Goal: Task Accomplishment & Management: Complete application form

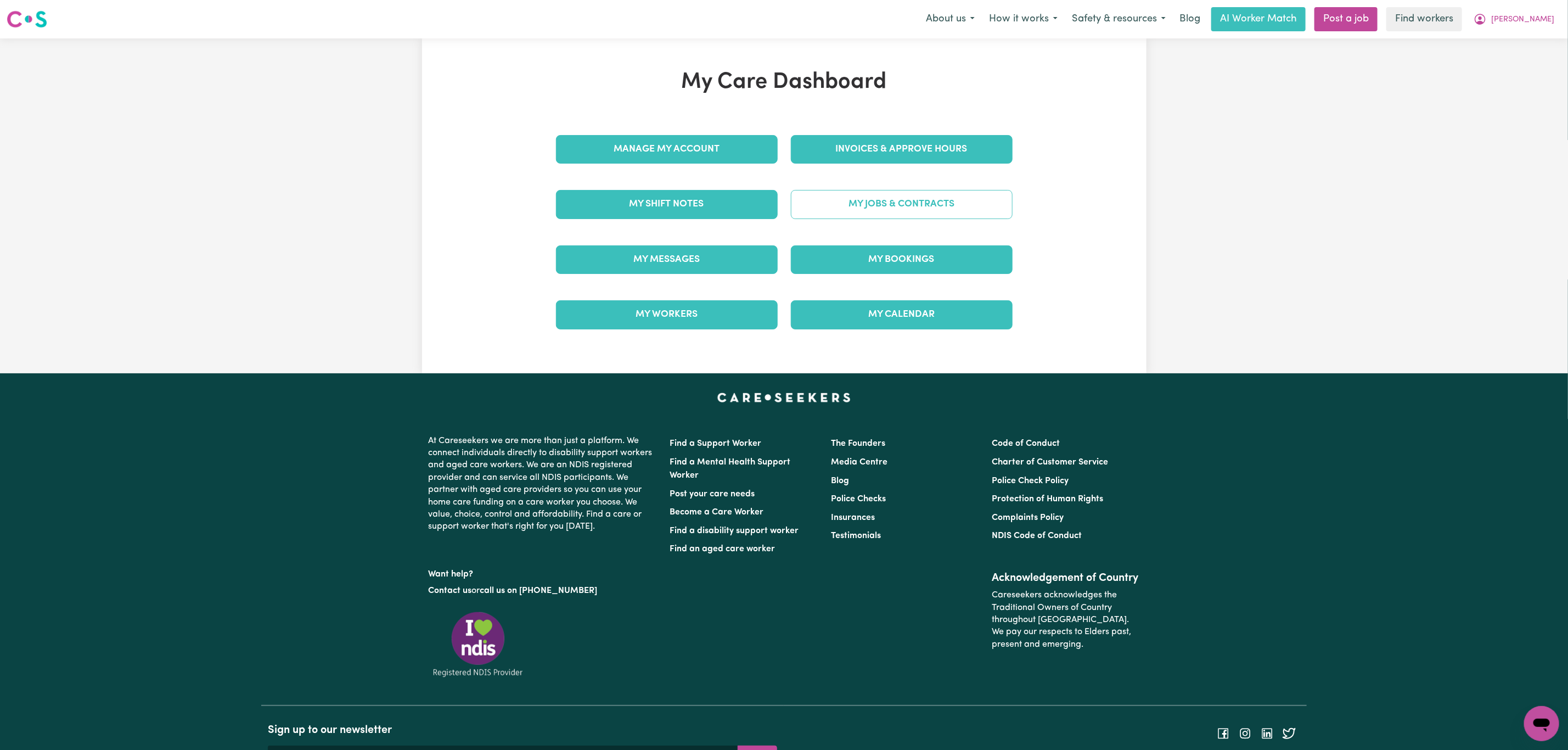
click at [881, 199] on link "My Jobs & Contracts" at bounding box center [902, 204] width 222 height 29
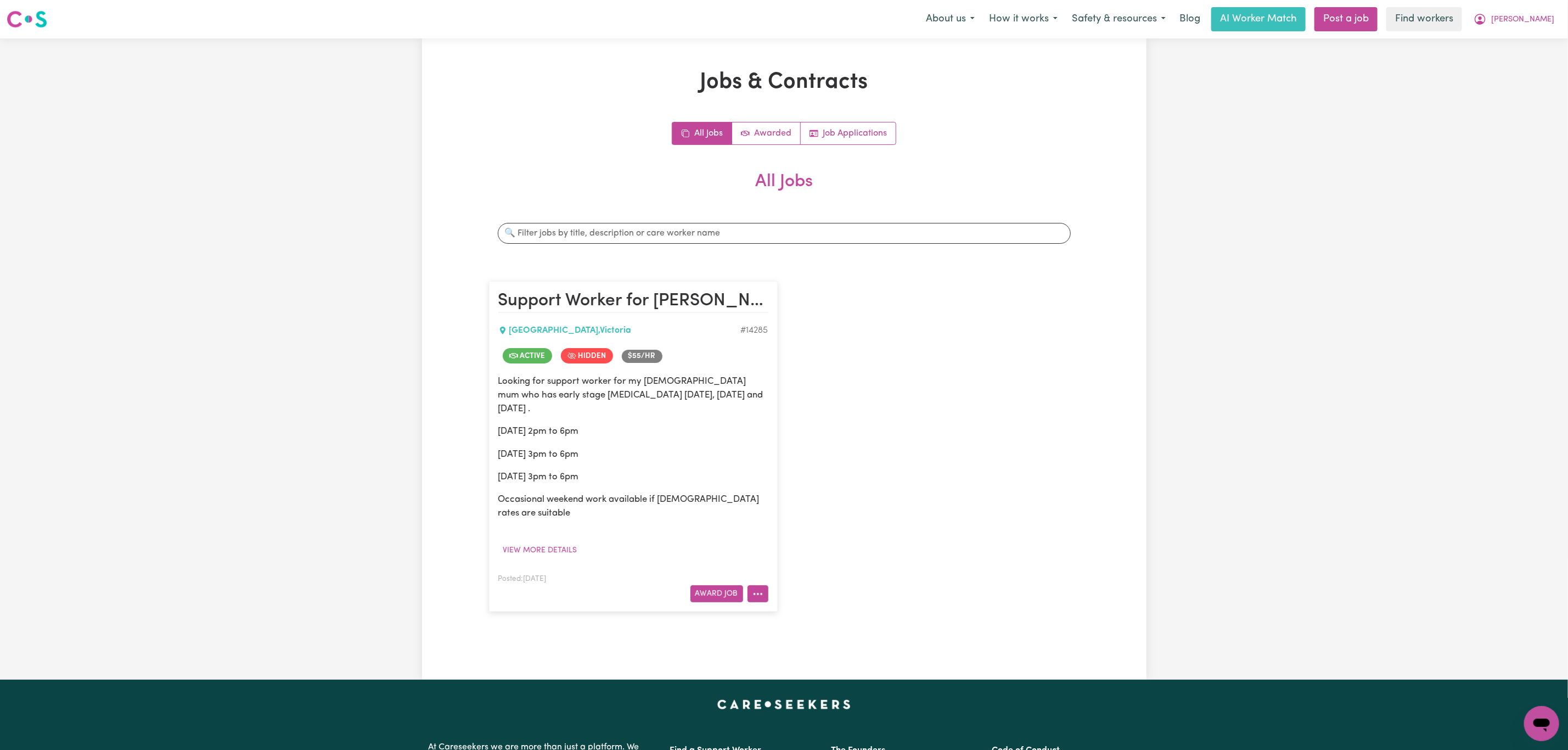
click at [757, 589] on icon "More options" at bounding box center [758, 594] width 11 height 11
click at [795, 609] on link "View/Edit Contract" at bounding box center [801, 620] width 107 height 22
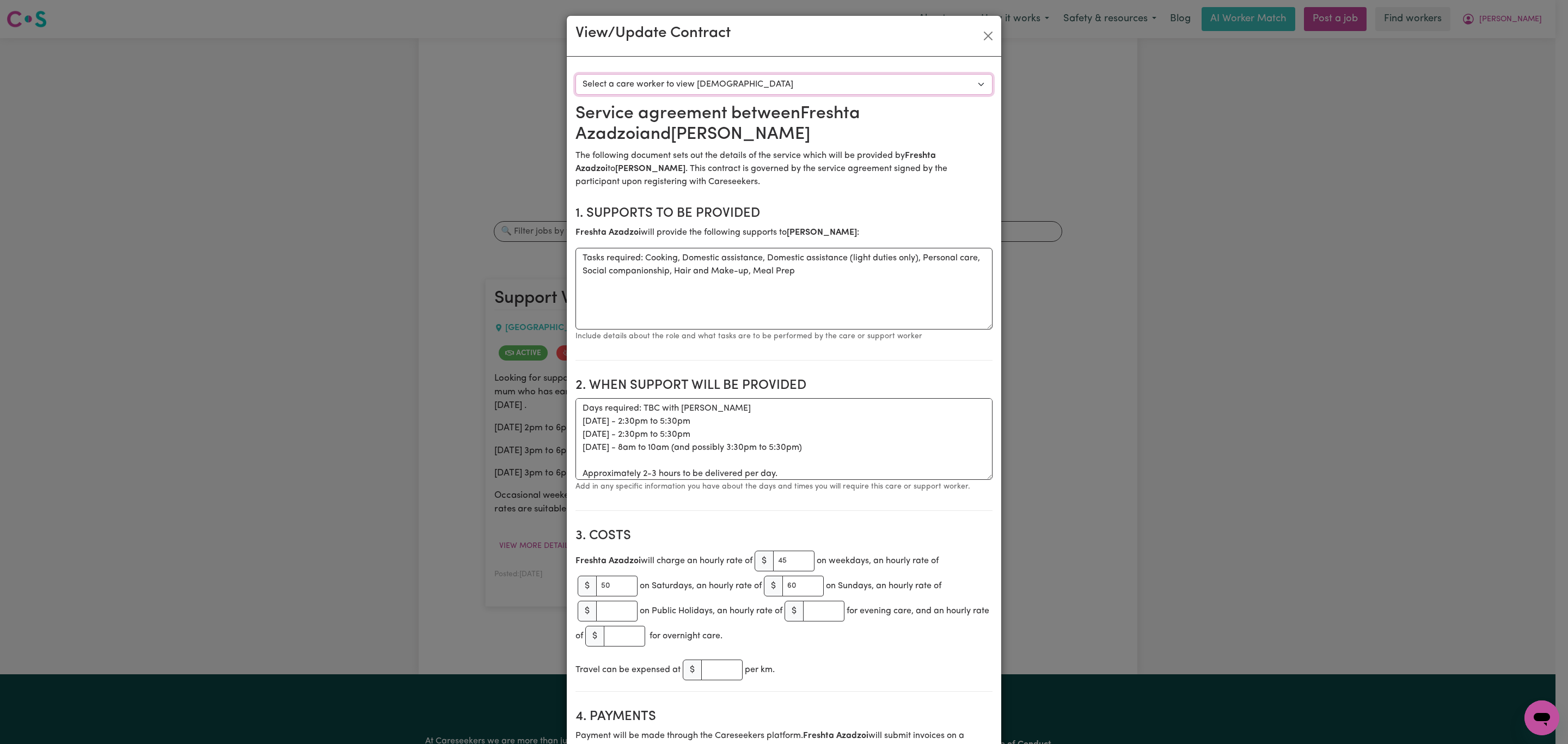
click at [824, 86] on select "Select a care worker to view [DEMOGRAPHIC_DATA] #10265 - [PERSON_NAME] (contrac…" at bounding box center [783, 85] width 417 height 21
select select "9877"
click at [575, 74] on select "Select a care worker to view [DEMOGRAPHIC_DATA] #10265 - [PERSON_NAME] (contrac…" at bounding box center [783, 85] width 417 height 21
click at [985, 32] on button "Close" at bounding box center [988, 36] width 18 height 18
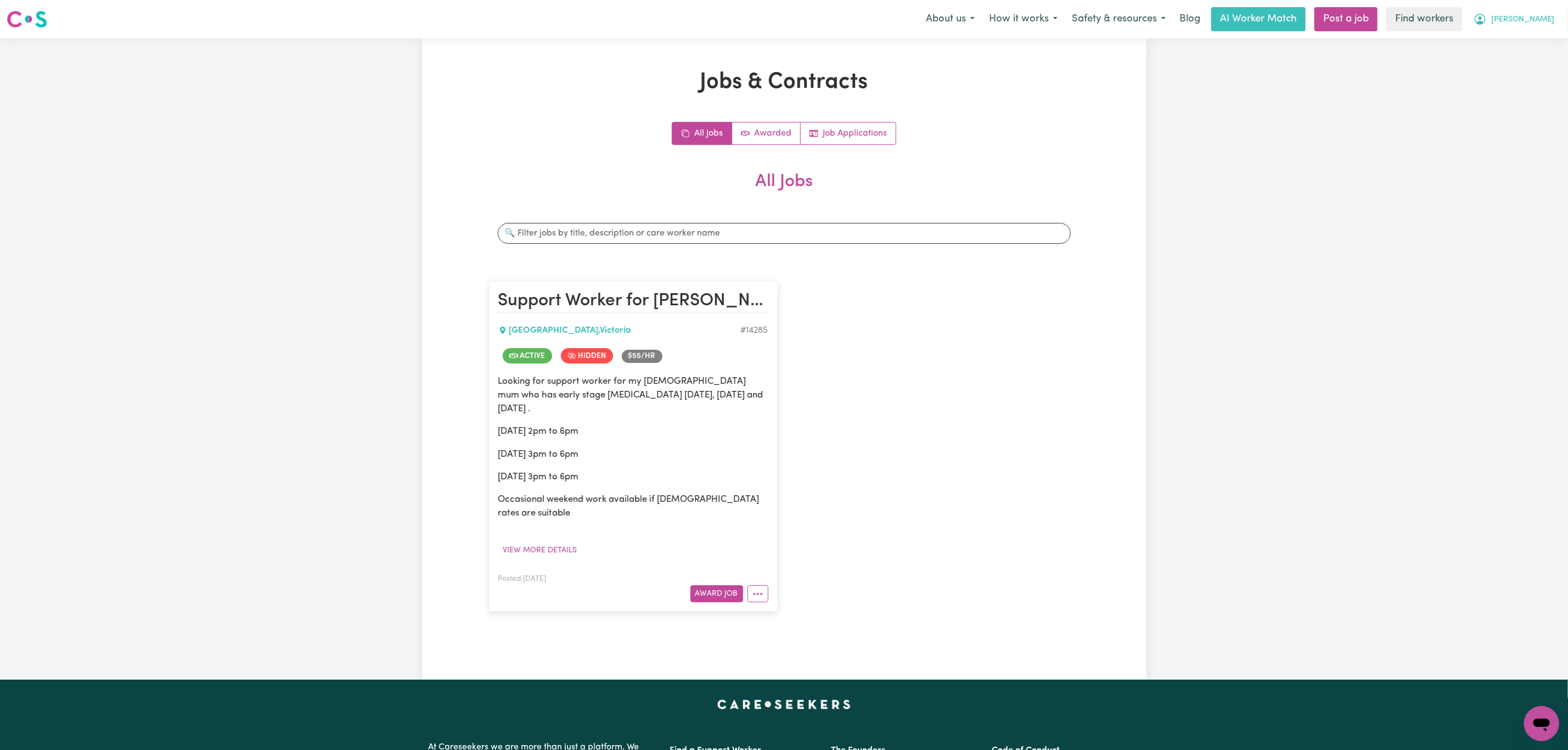
click at [1538, 25] on button "[PERSON_NAME]" at bounding box center [1514, 20] width 95 height 23
click at [1532, 38] on link "My Dashboard" at bounding box center [1517, 43] width 87 height 21
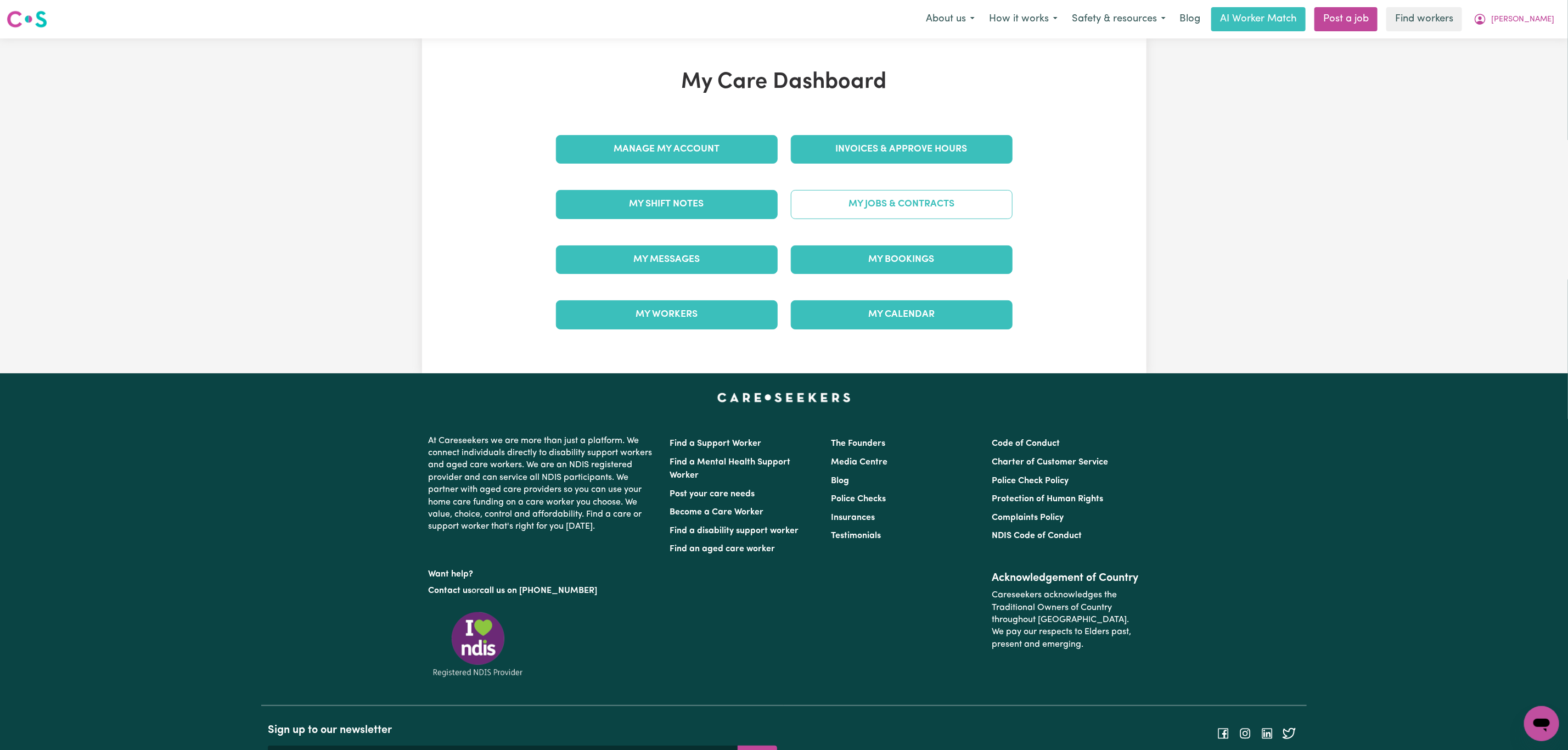
click at [884, 218] on link "My Jobs & Contracts" at bounding box center [902, 204] width 222 height 29
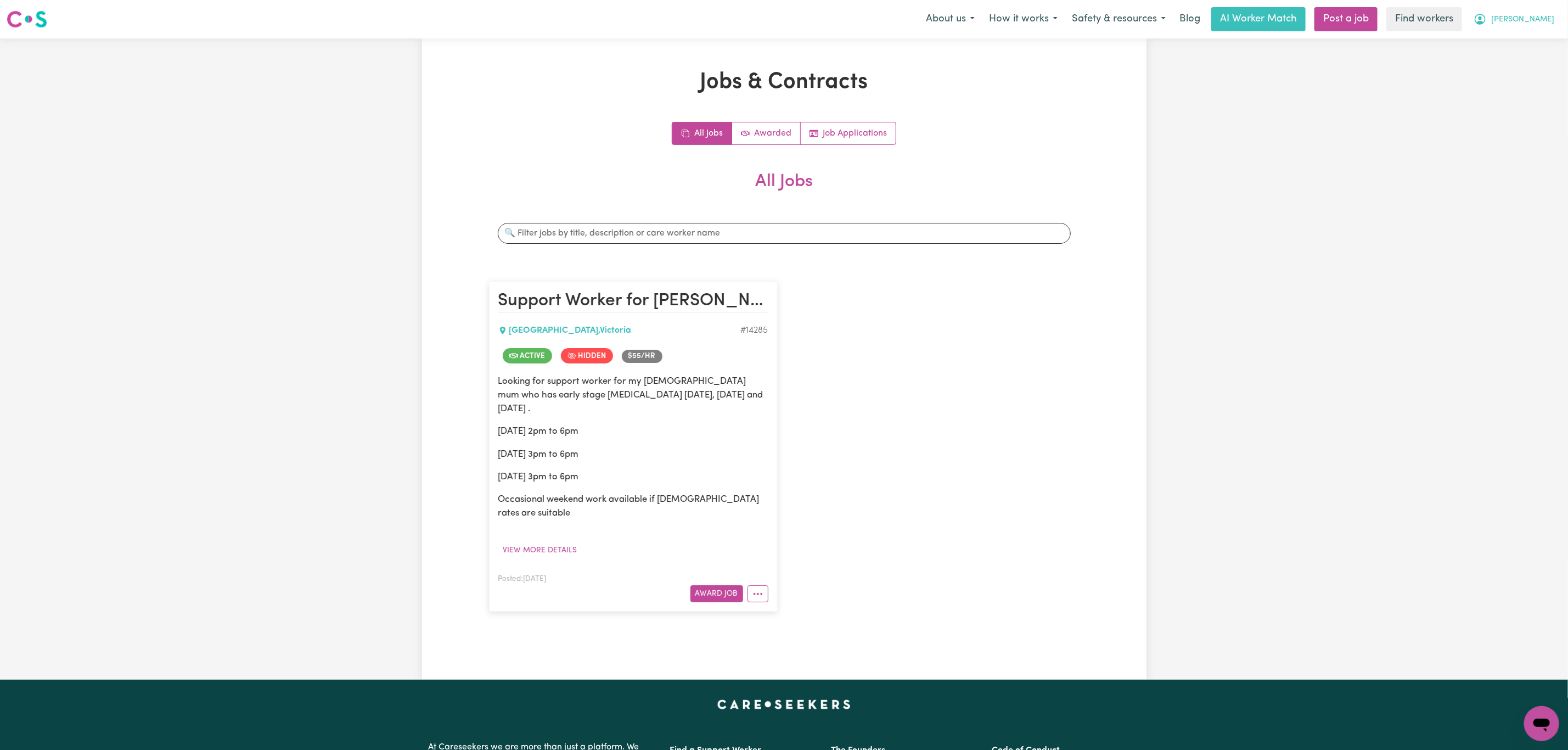
click at [1545, 12] on button "[PERSON_NAME]" at bounding box center [1514, 20] width 95 height 23
click at [1532, 39] on link "My Dashboard" at bounding box center [1517, 43] width 87 height 21
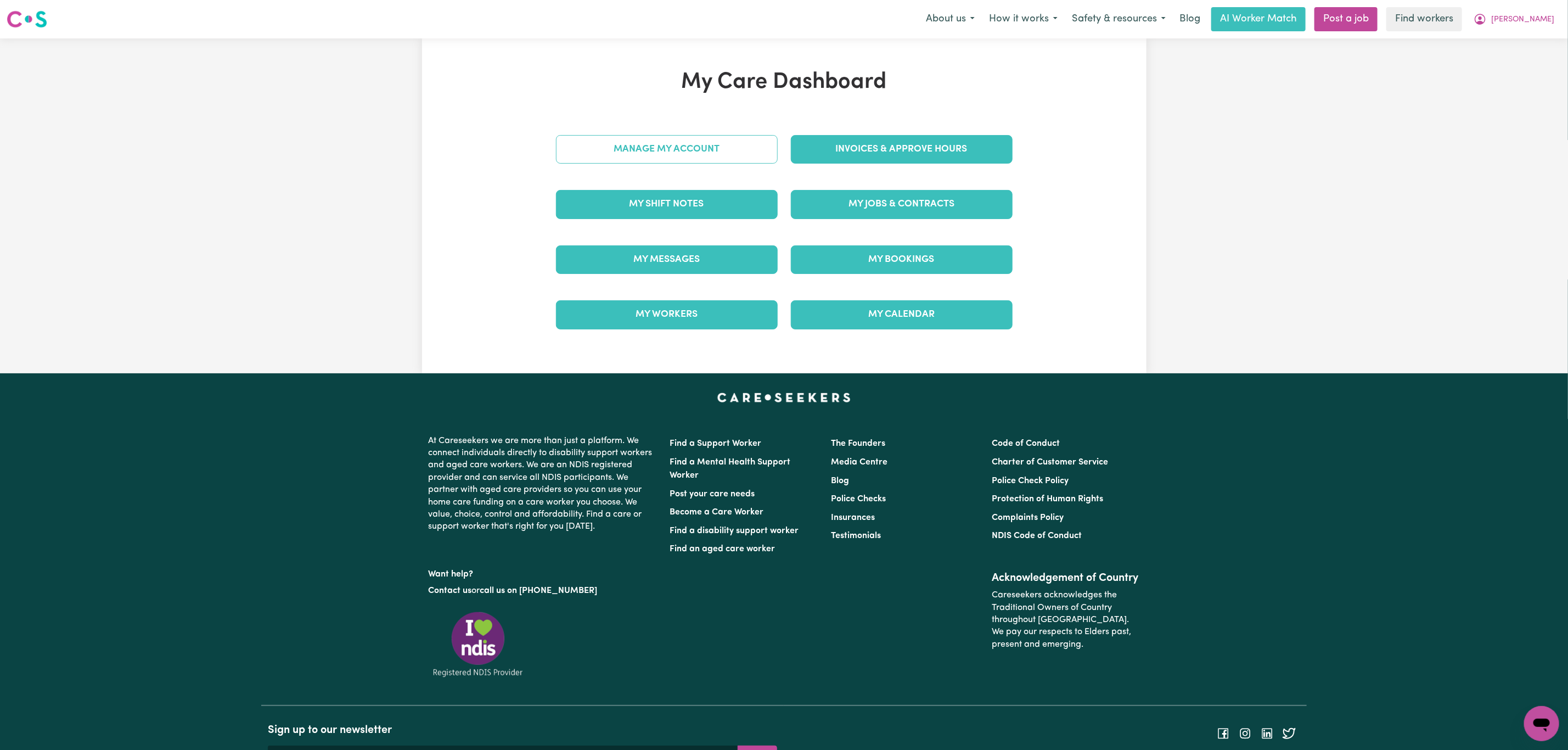
click at [652, 150] on link "Manage My Account" at bounding box center [666, 149] width 222 height 29
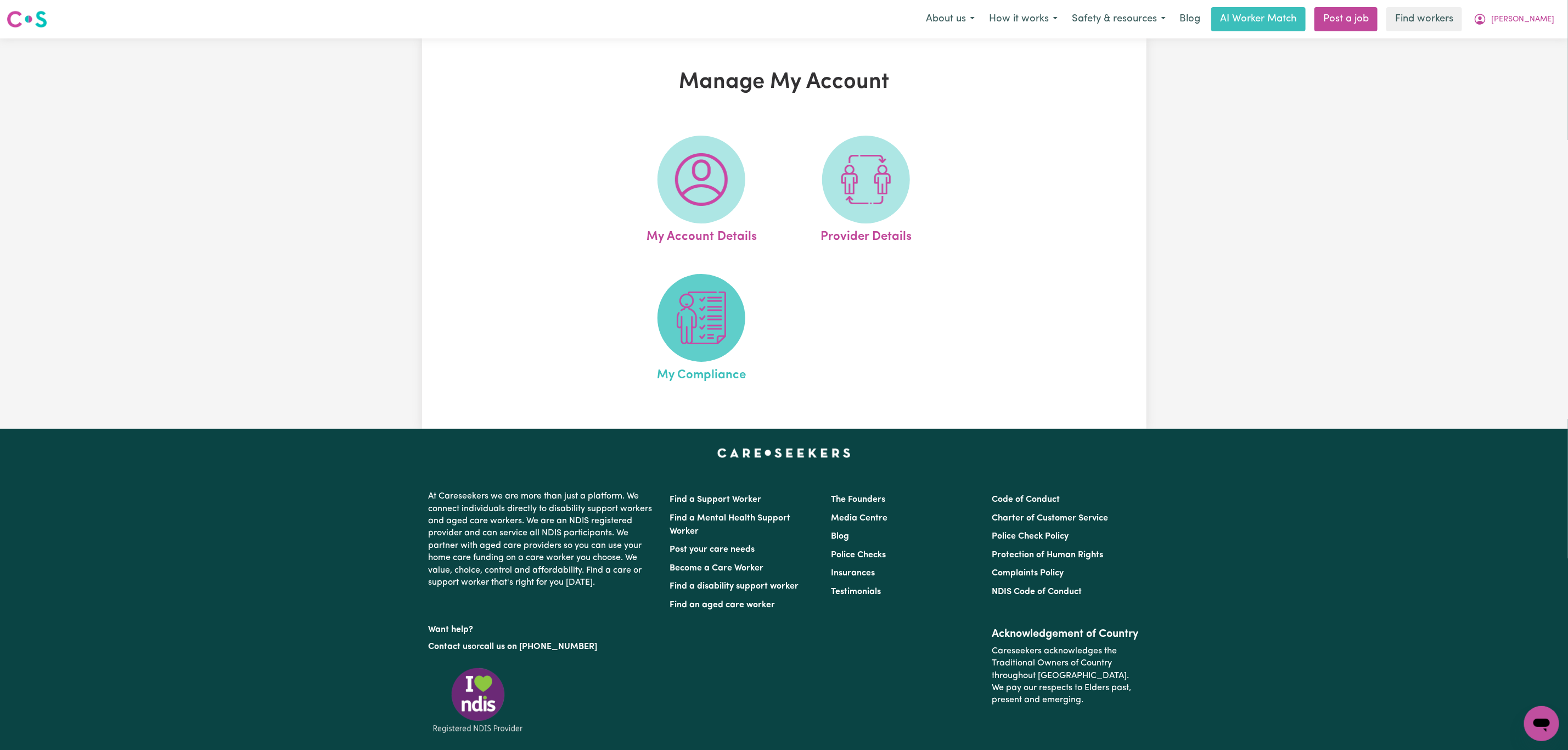
click at [697, 316] on img at bounding box center [701, 318] width 53 height 53
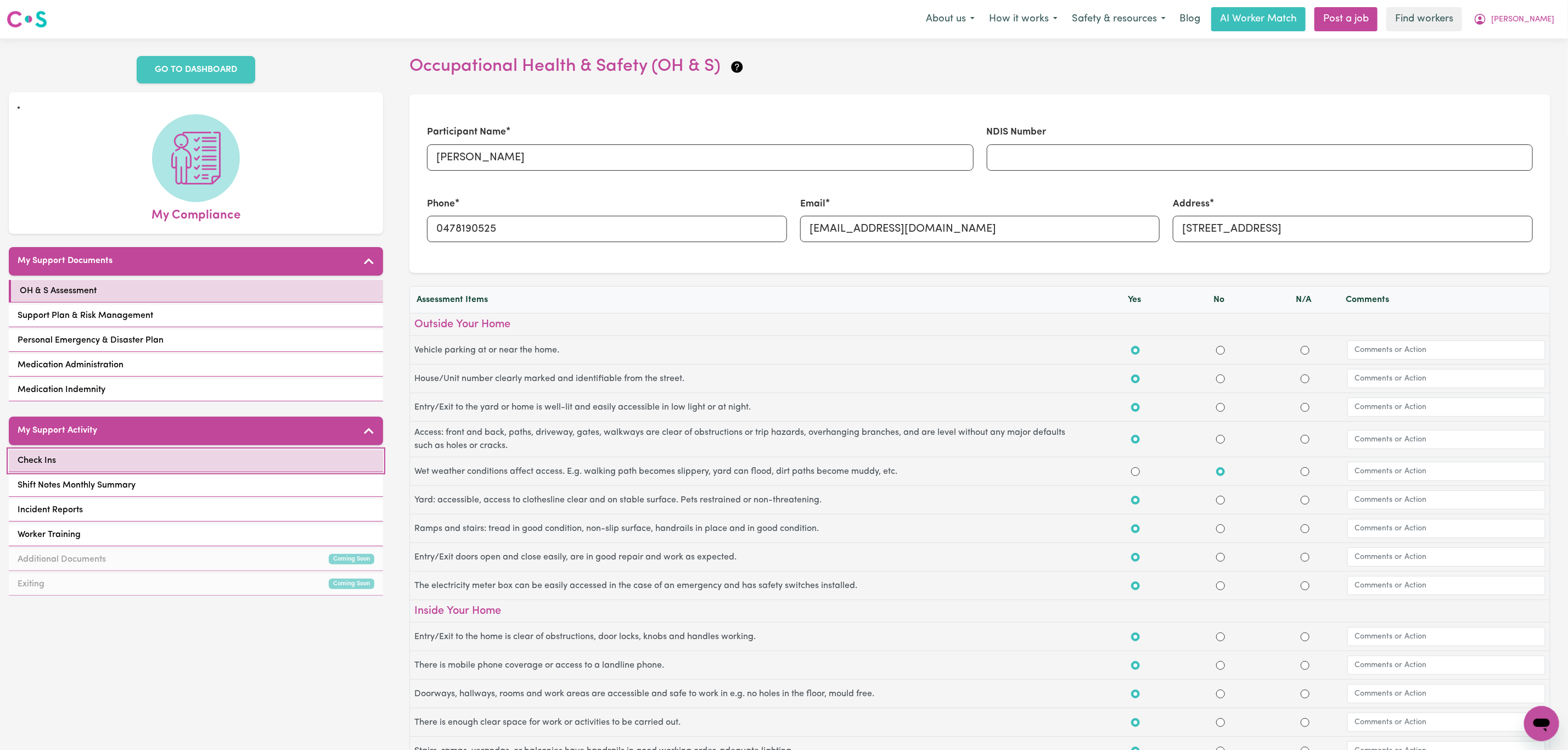
click at [137, 450] on link "Check Ins" at bounding box center [196, 461] width 374 height 23
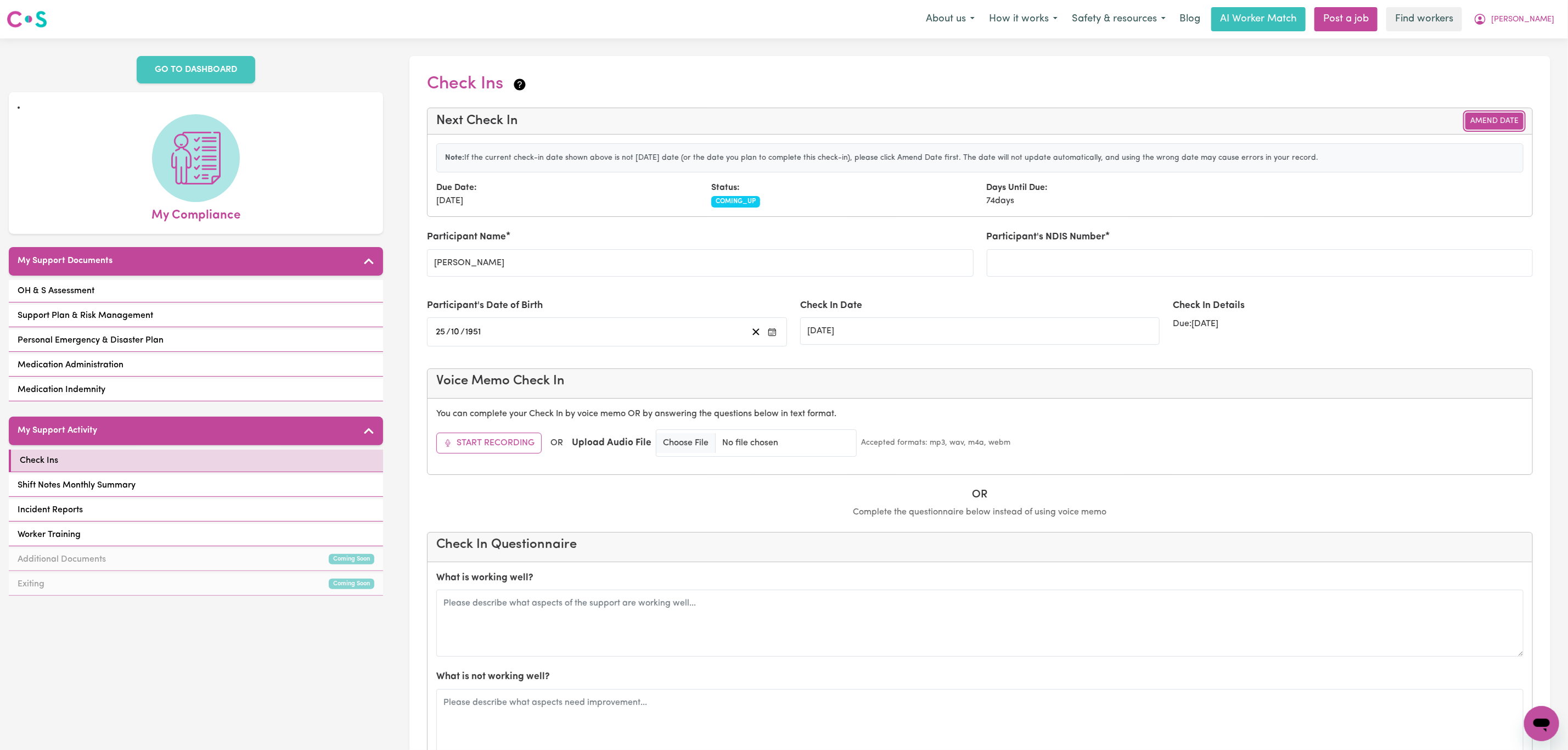
click at [1502, 115] on button "Amend Date" at bounding box center [1494, 121] width 58 height 17
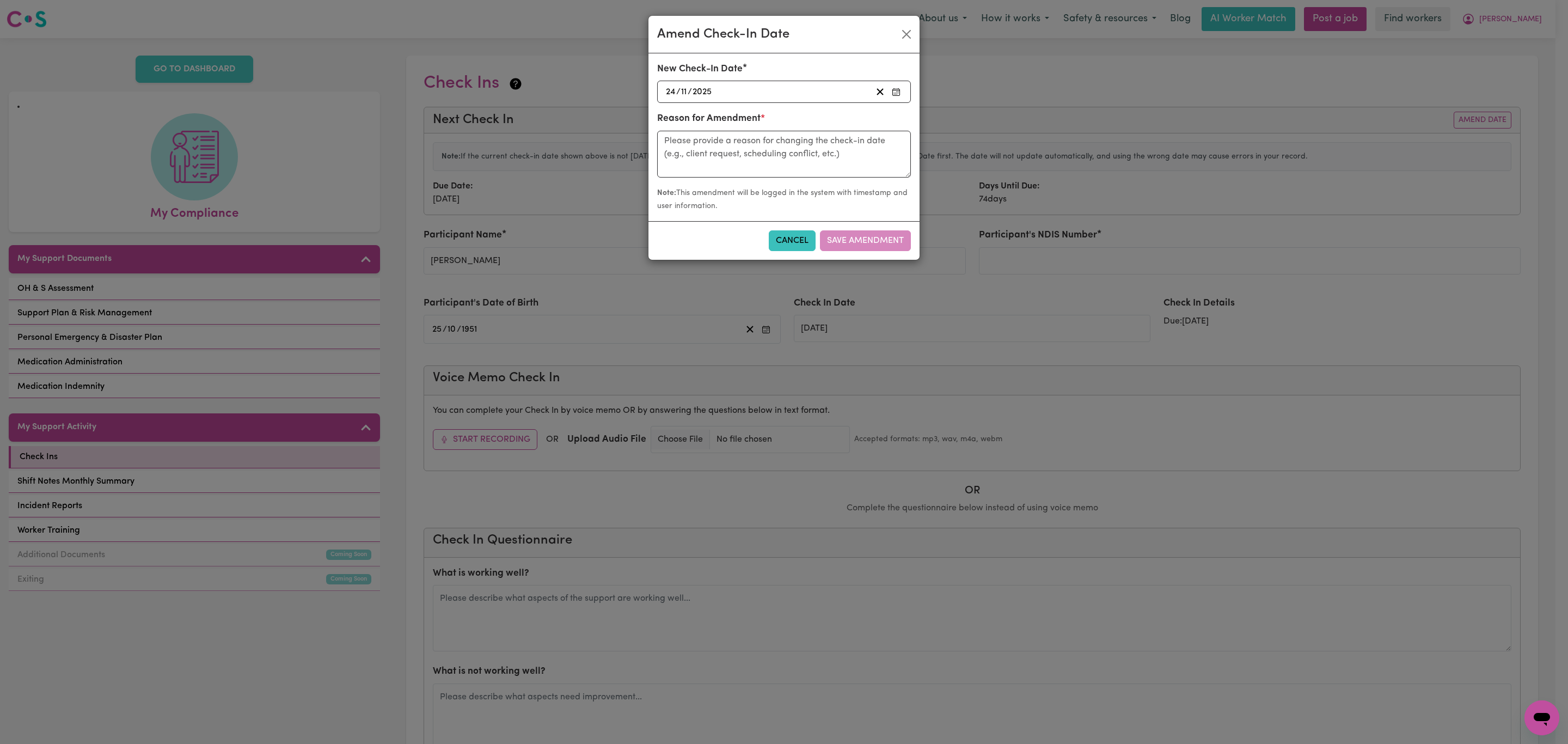
click at [722, 95] on div "[DATE] [DATE]" at bounding box center [768, 92] width 208 height 15
click at [693, 121] on button "‹" at bounding box center [694, 114] width 24 height 24
click at [760, 175] on button "11" at bounding box center [753, 181] width 27 height 19
type input "[DATE]"
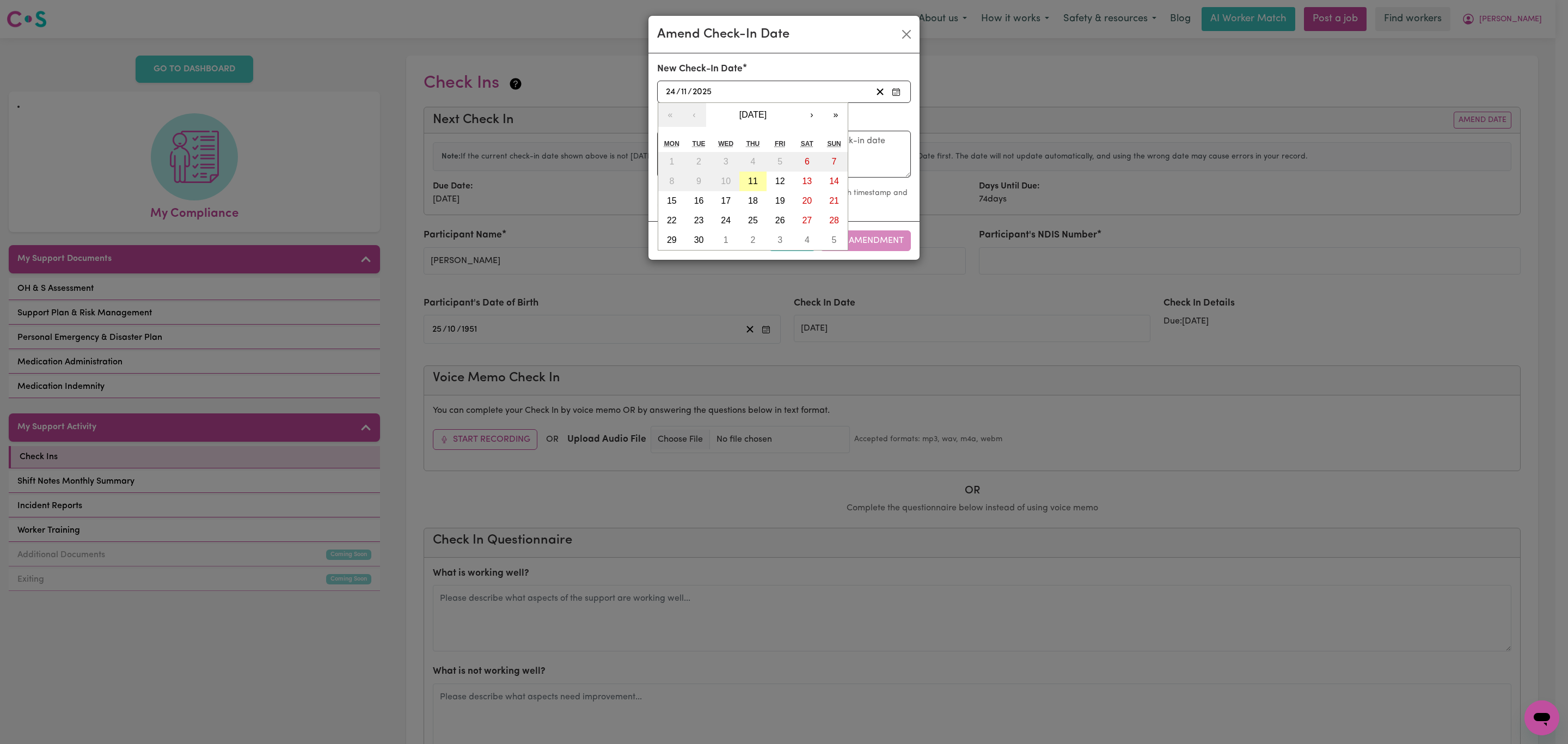
type input "11"
type input "9"
drag, startPoint x: 760, startPoint y: 122, endPoint x: 760, endPoint y: 131, distance: 9.0
click at [760, 123] on label "Reason for Amendment *" at bounding box center [711, 118] width 108 height 14
click at [758, 146] on textarea at bounding box center [784, 154] width 254 height 47
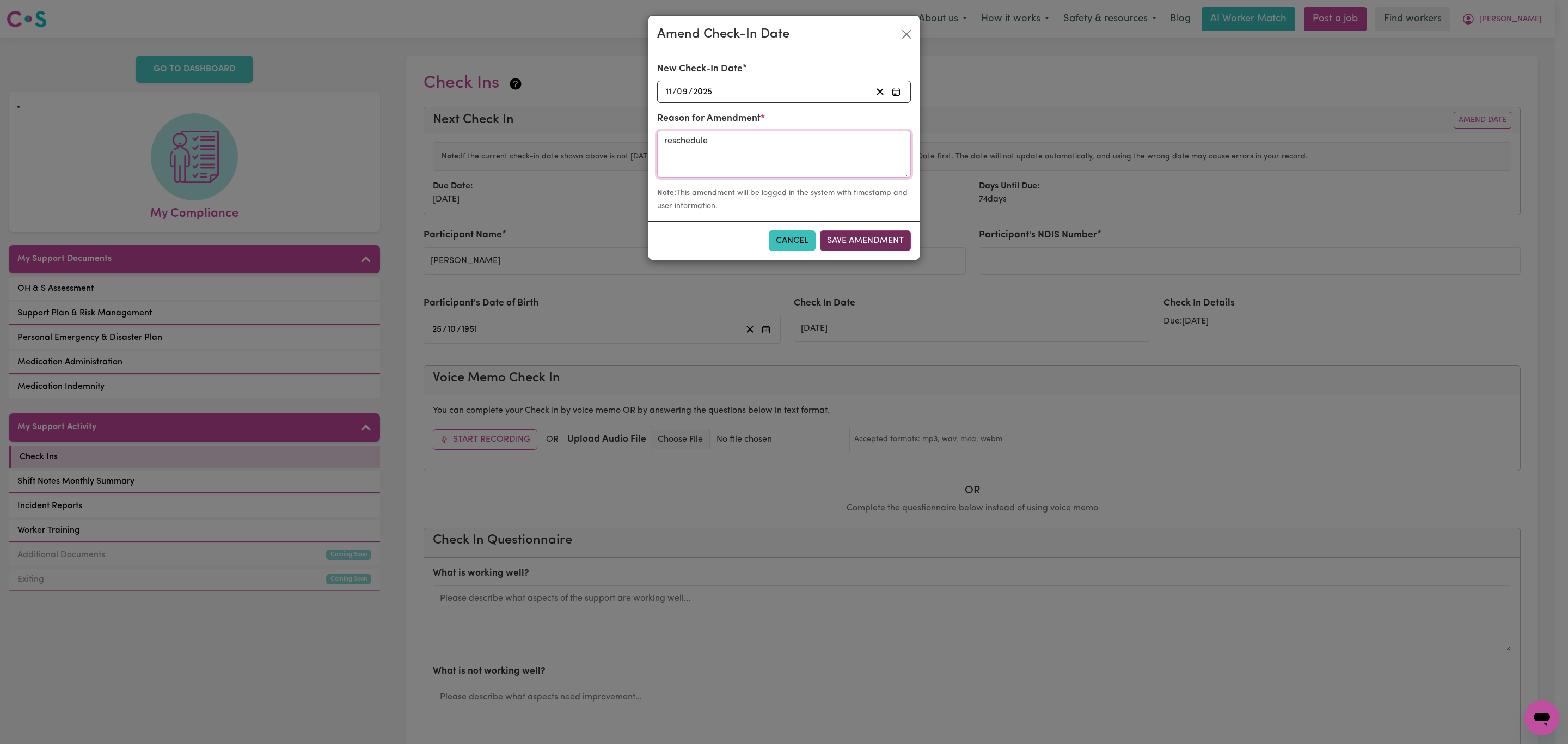
type textarea "reschedule"
click at [850, 240] on button "Save Amendment" at bounding box center [865, 240] width 91 height 21
type input "[DATE]"
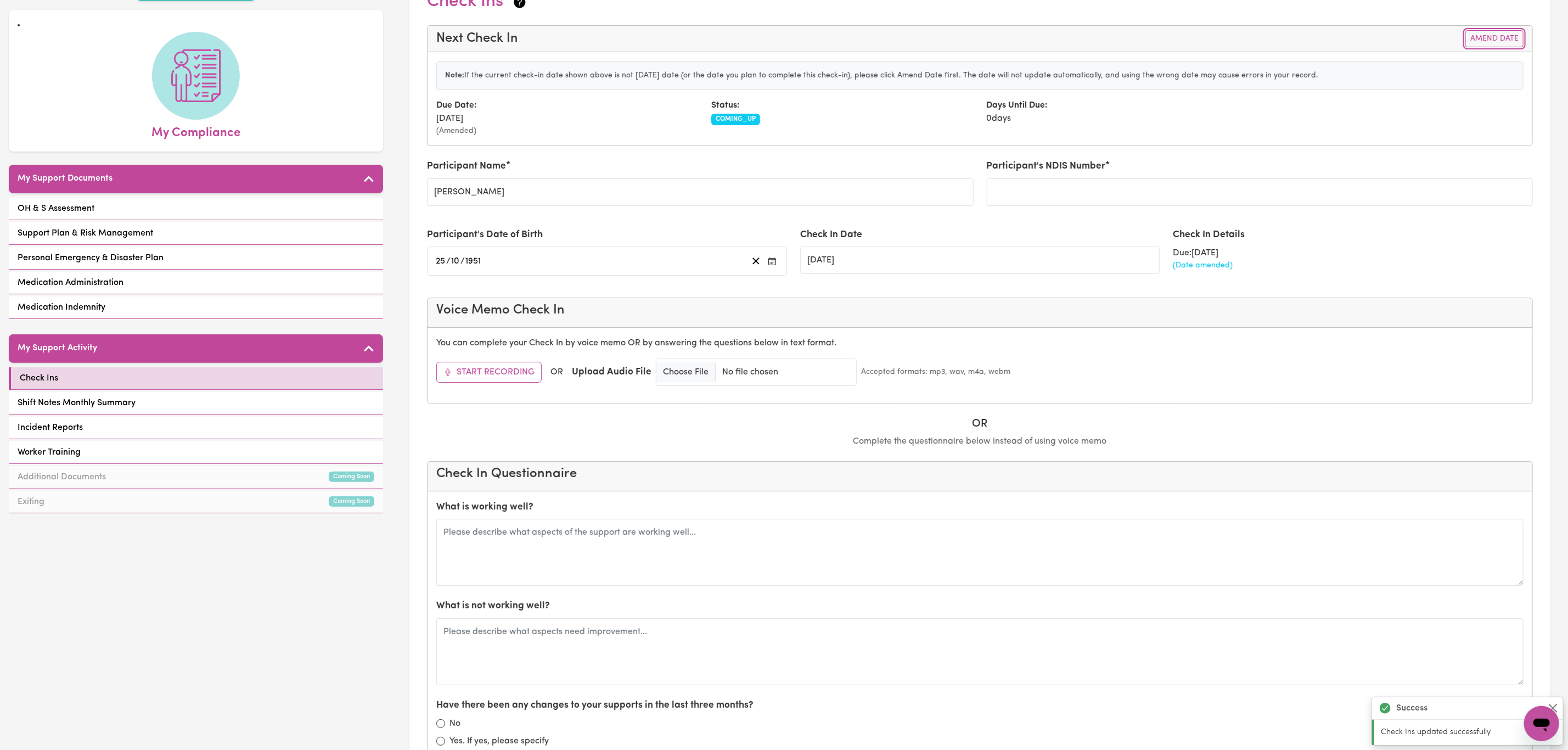
scroll to position [164, 0]
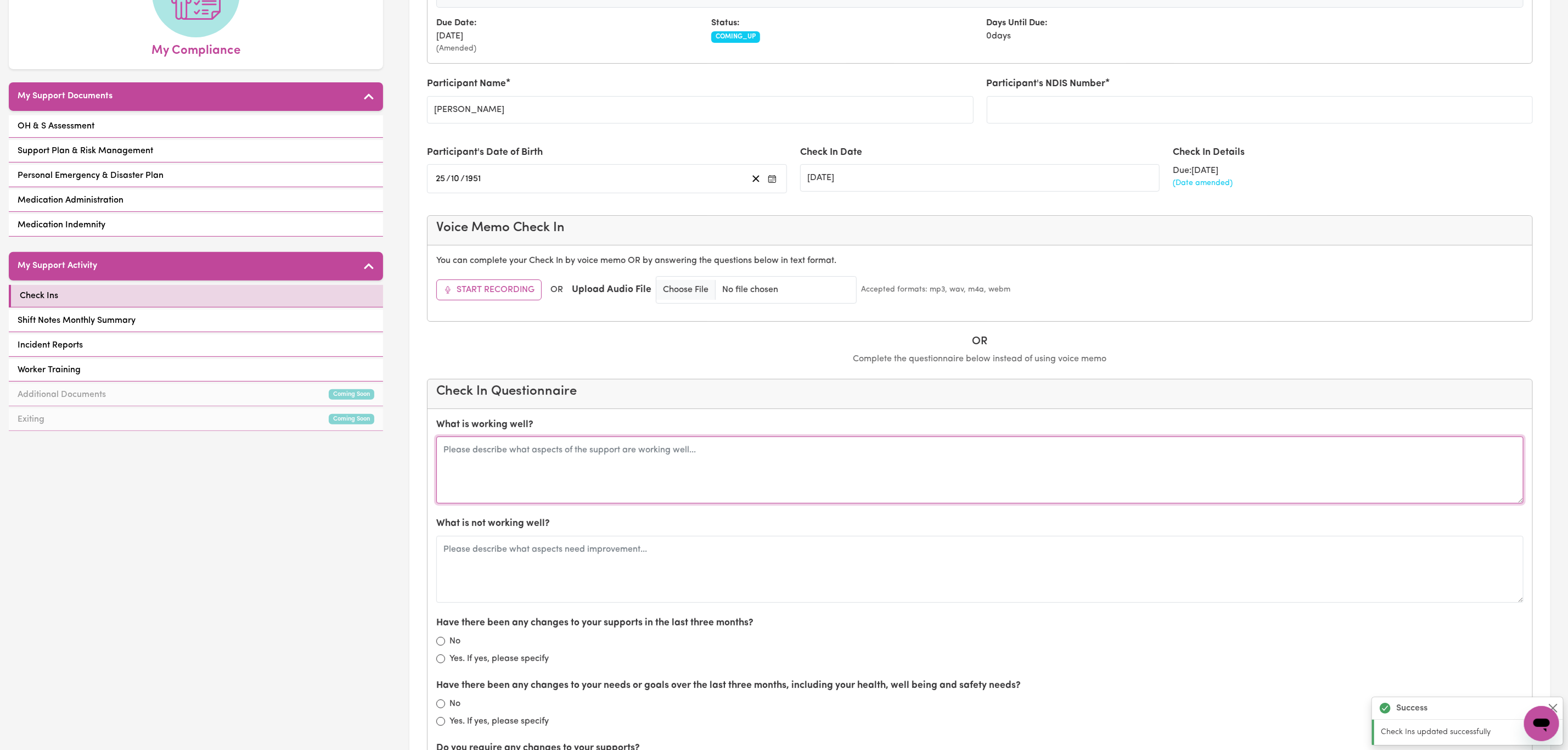
click at [609, 461] on textarea at bounding box center [980, 470] width 1087 height 67
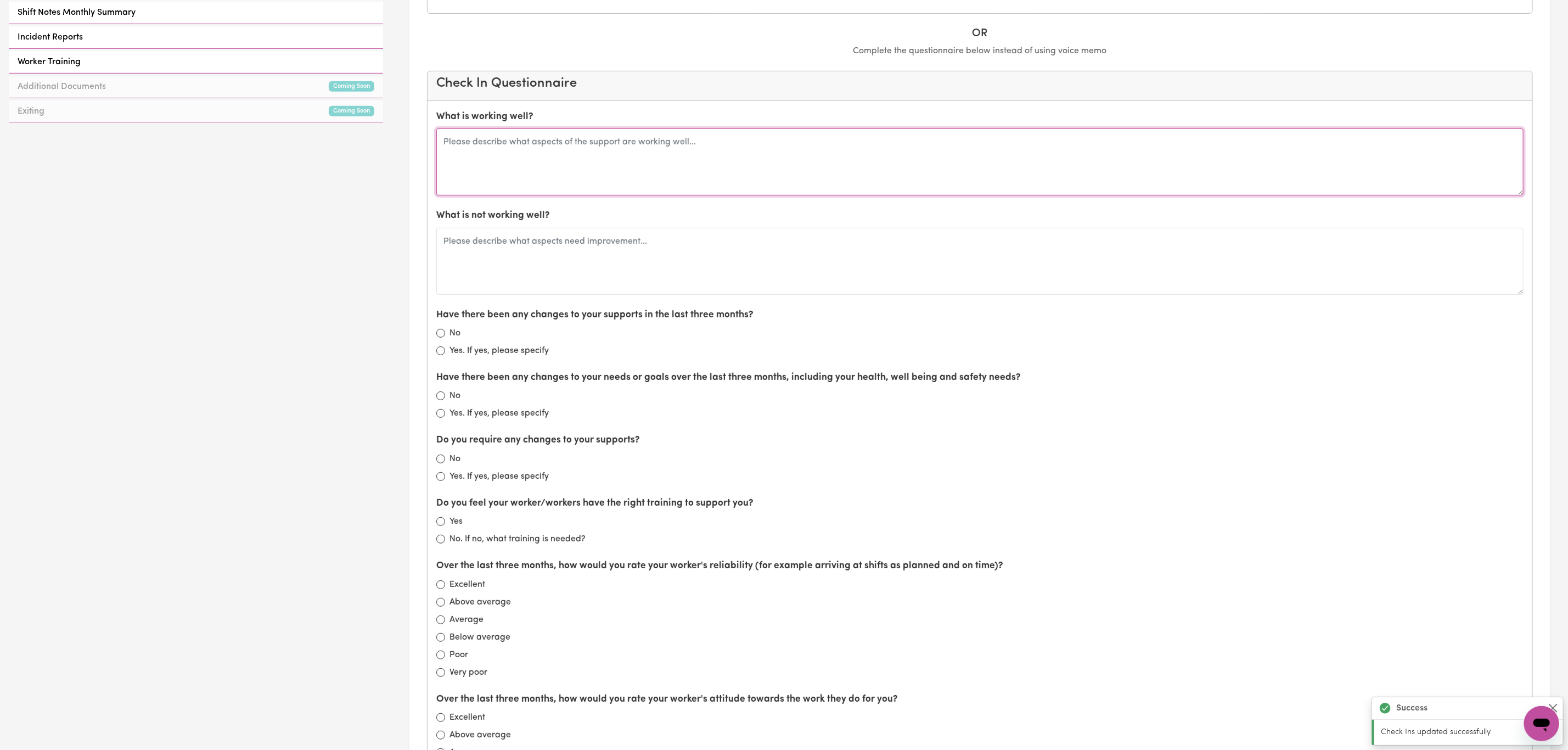
scroll to position [494, 0]
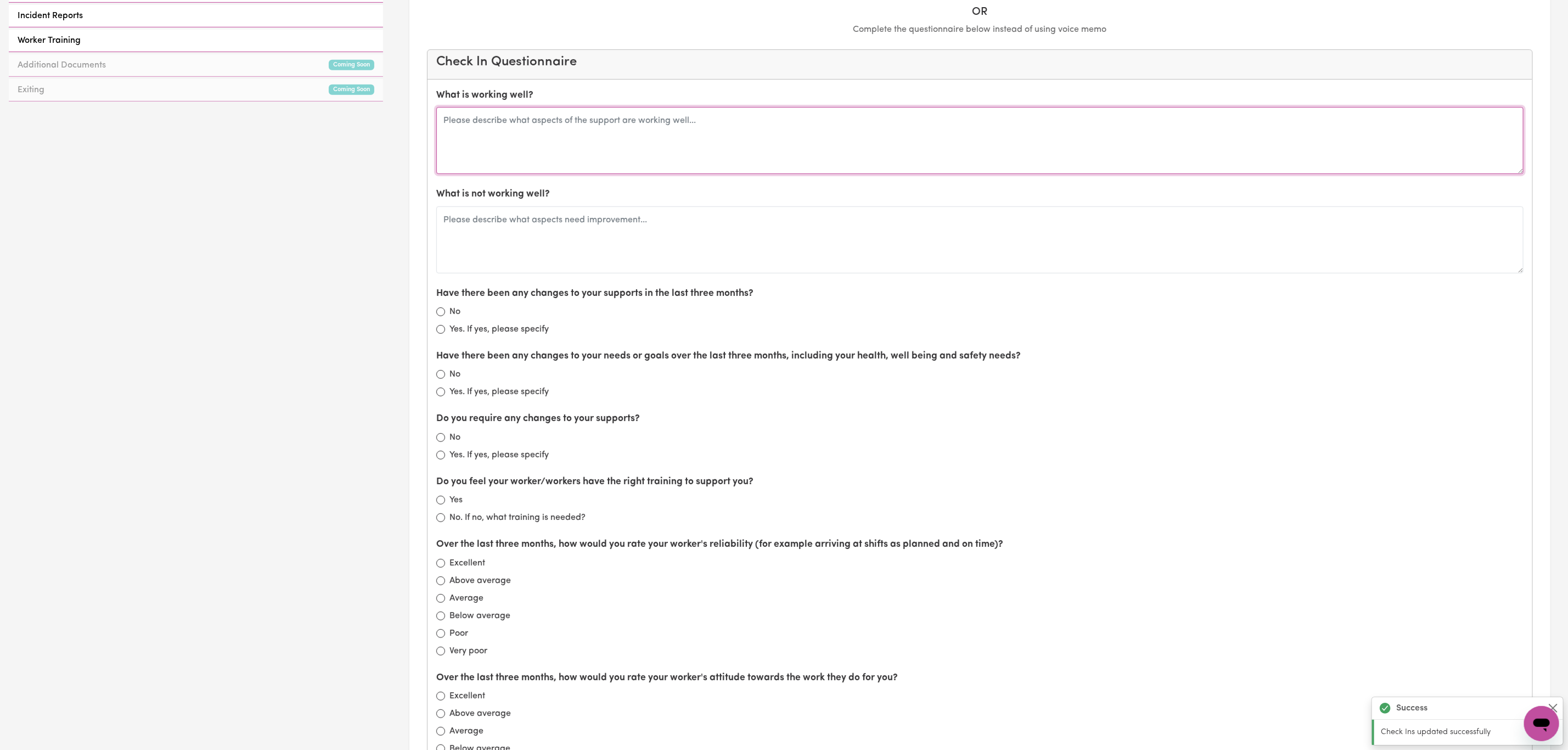
click at [481, 147] on textarea at bounding box center [980, 140] width 1087 height 67
drag, startPoint x: 578, startPoint y: 128, endPoint x: 549, endPoint y: 152, distance: 37.6
click at [492, 134] on textarea "going well - been taking a wh" at bounding box center [980, 140] width 1087 height 67
click at [585, 153] on textarea "going well - been taking a wh" at bounding box center [980, 140] width 1087 height 67
drag, startPoint x: 598, startPoint y: 122, endPoint x: 489, endPoint y: 137, distance: 110.0
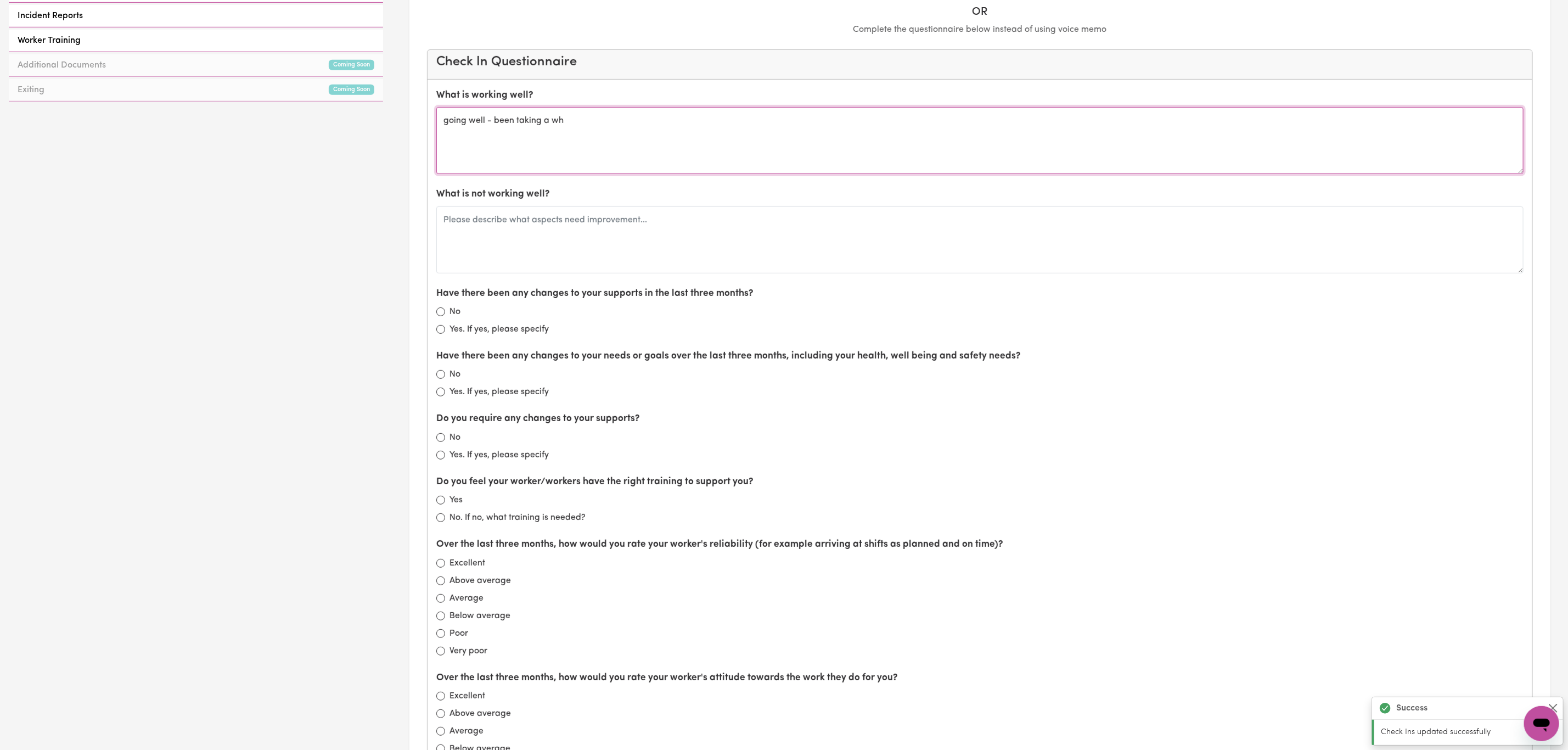
click at [489, 137] on textarea "going well - been taking a wh" at bounding box center [980, 140] width 1087 height 67
type textarea "going well - shower"
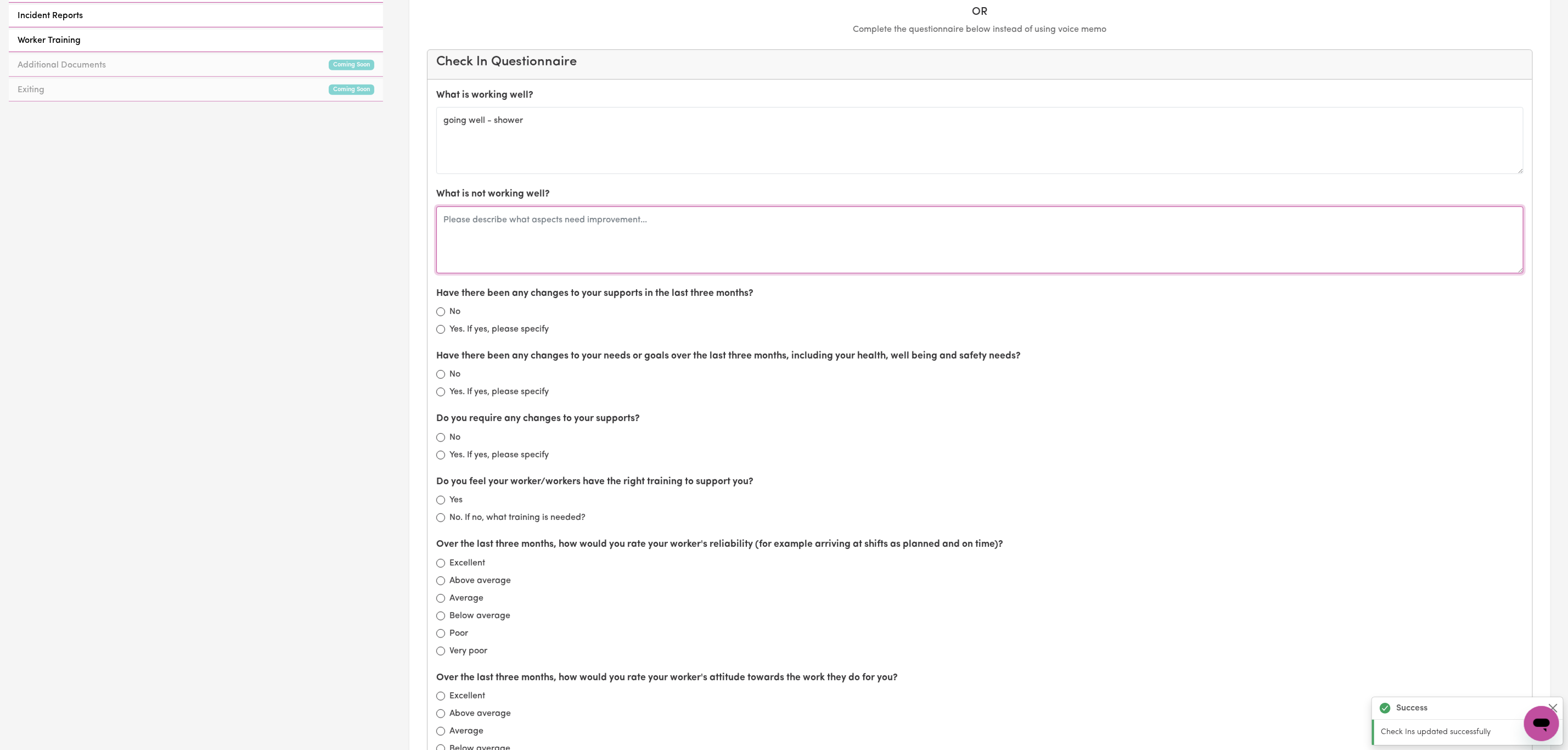
click at [506, 242] on textarea at bounding box center [980, 239] width 1087 height 67
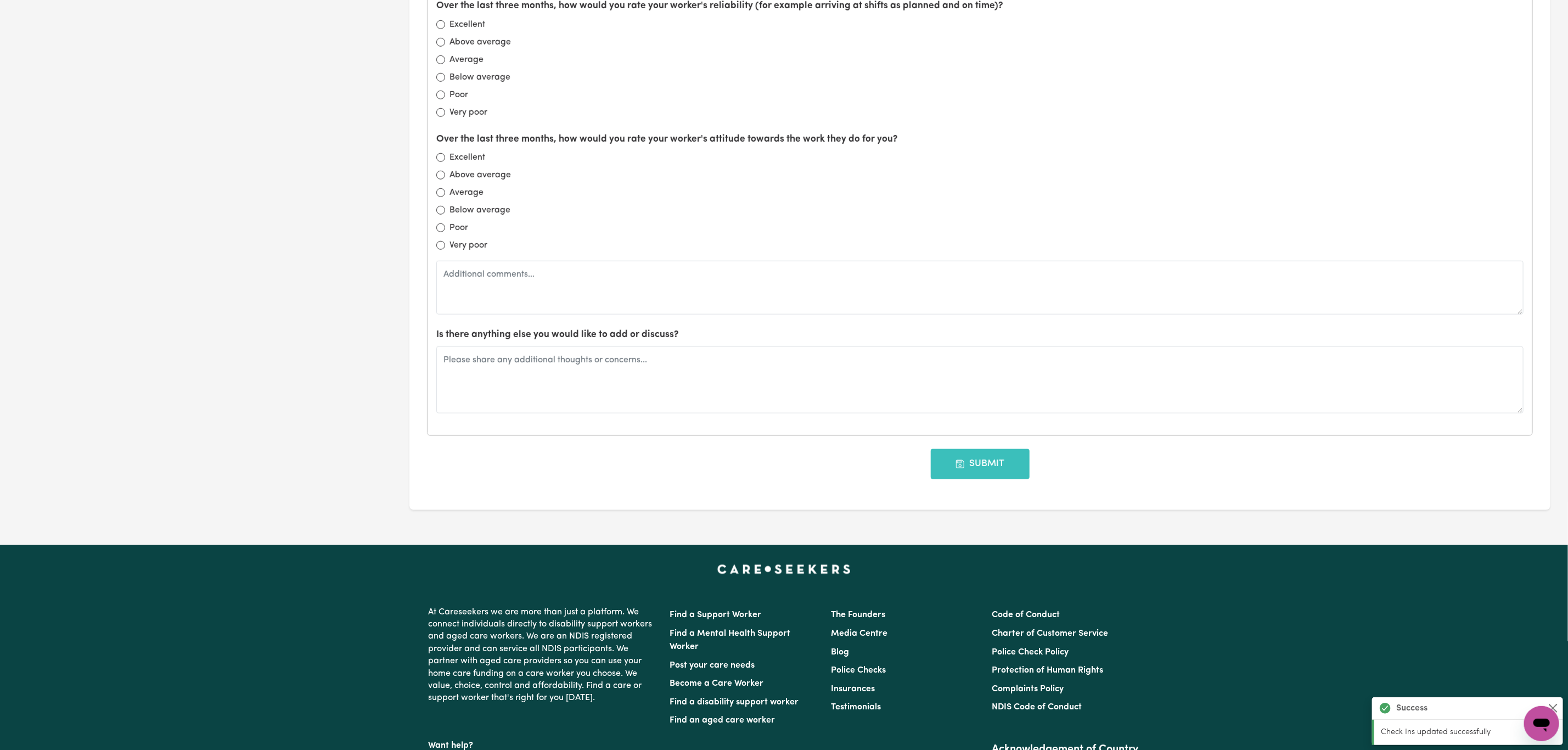
scroll to position [950, 0]
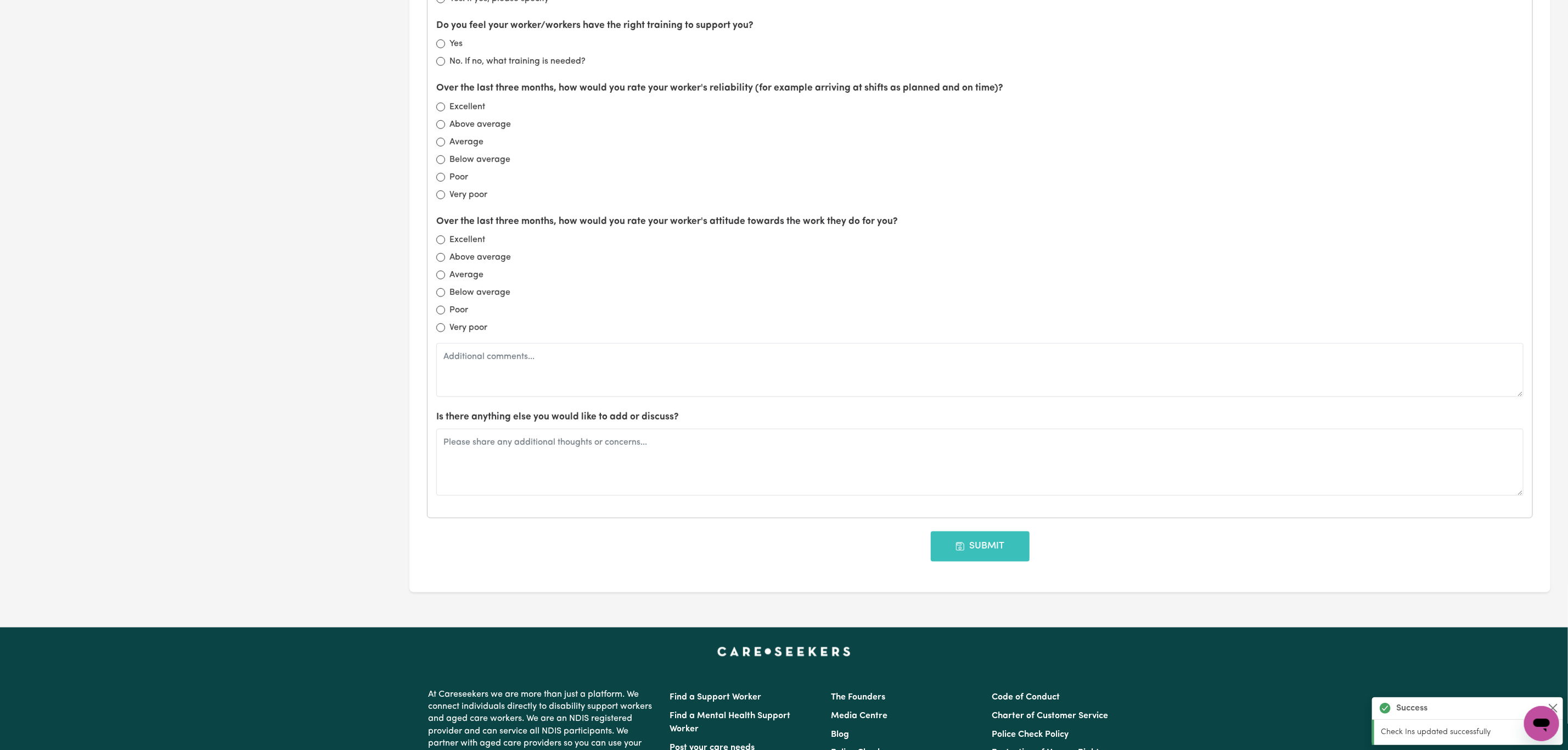
click at [448, 263] on div "Above average" at bounding box center [980, 257] width 1087 height 13
click at [439, 262] on input "Above average" at bounding box center [441, 257] width 9 height 9
radio input "true"
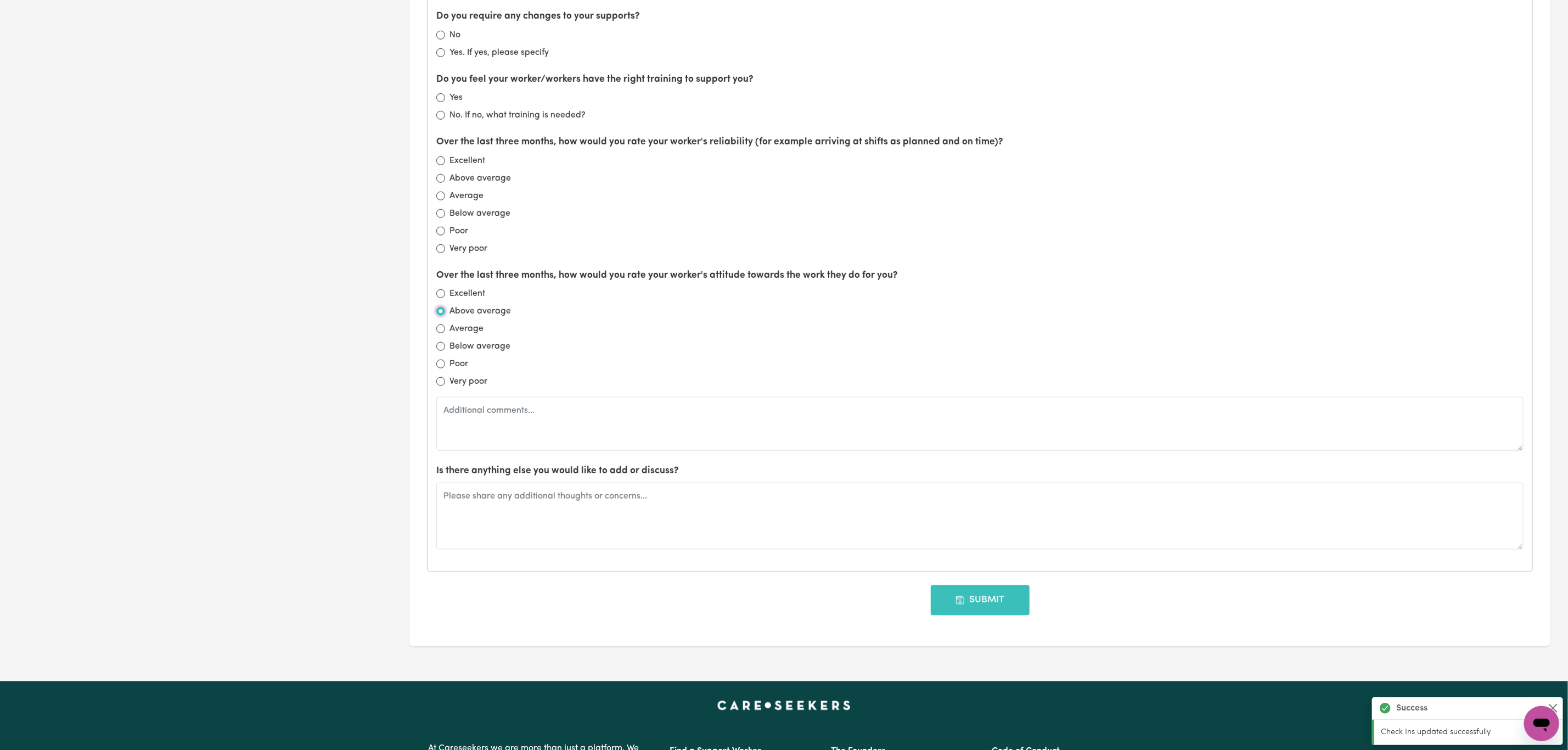
scroll to position [786, 0]
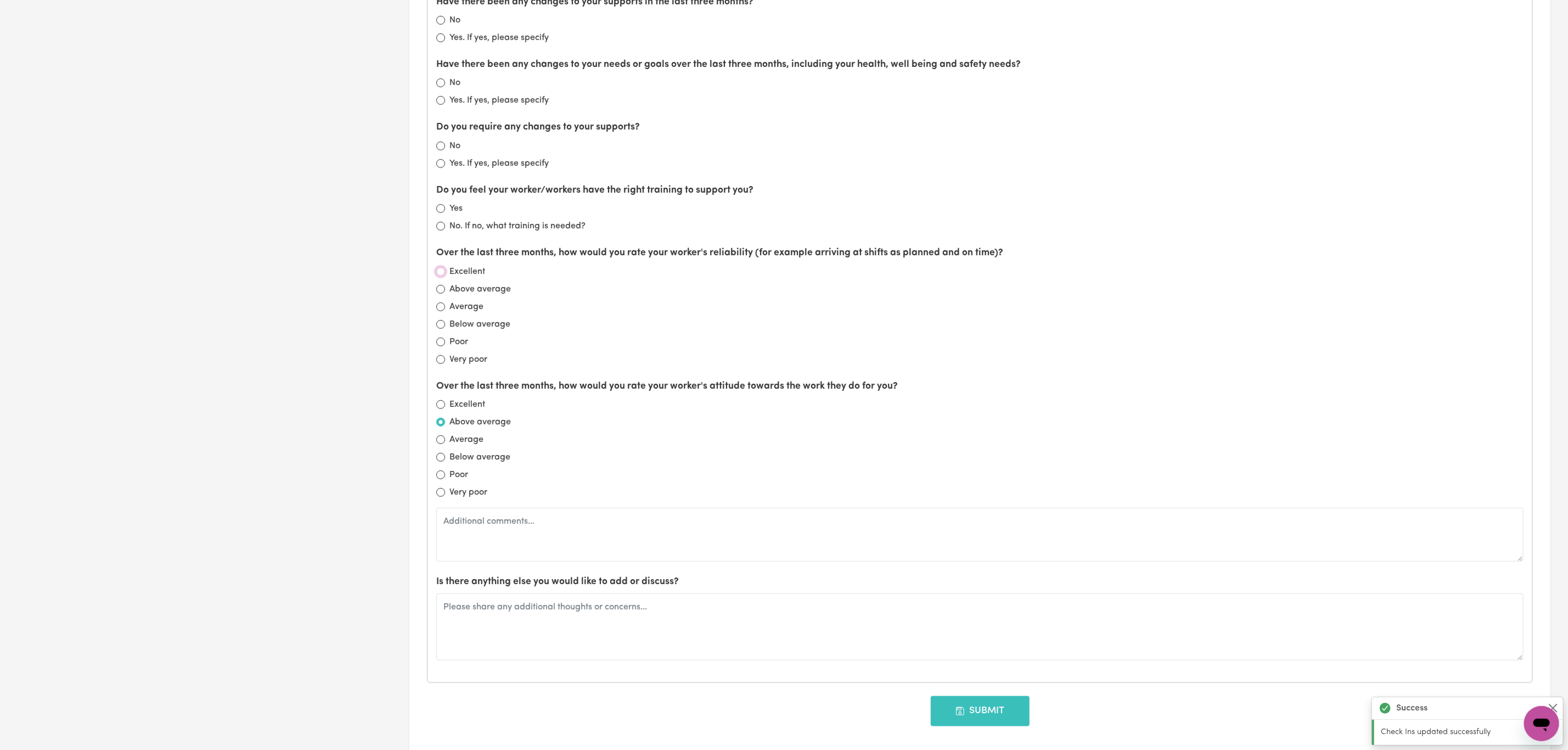
click at [438, 276] on input "Excellent" at bounding box center [441, 272] width 9 height 9
radio input "true"
click at [438, 213] on input "Yes" at bounding box center [441, 209] width 9 height 9
radio input "true"
click at [441, 166] on input "Yes. If yes, please specify" at bounding box center [441, 163] width 9 height 9
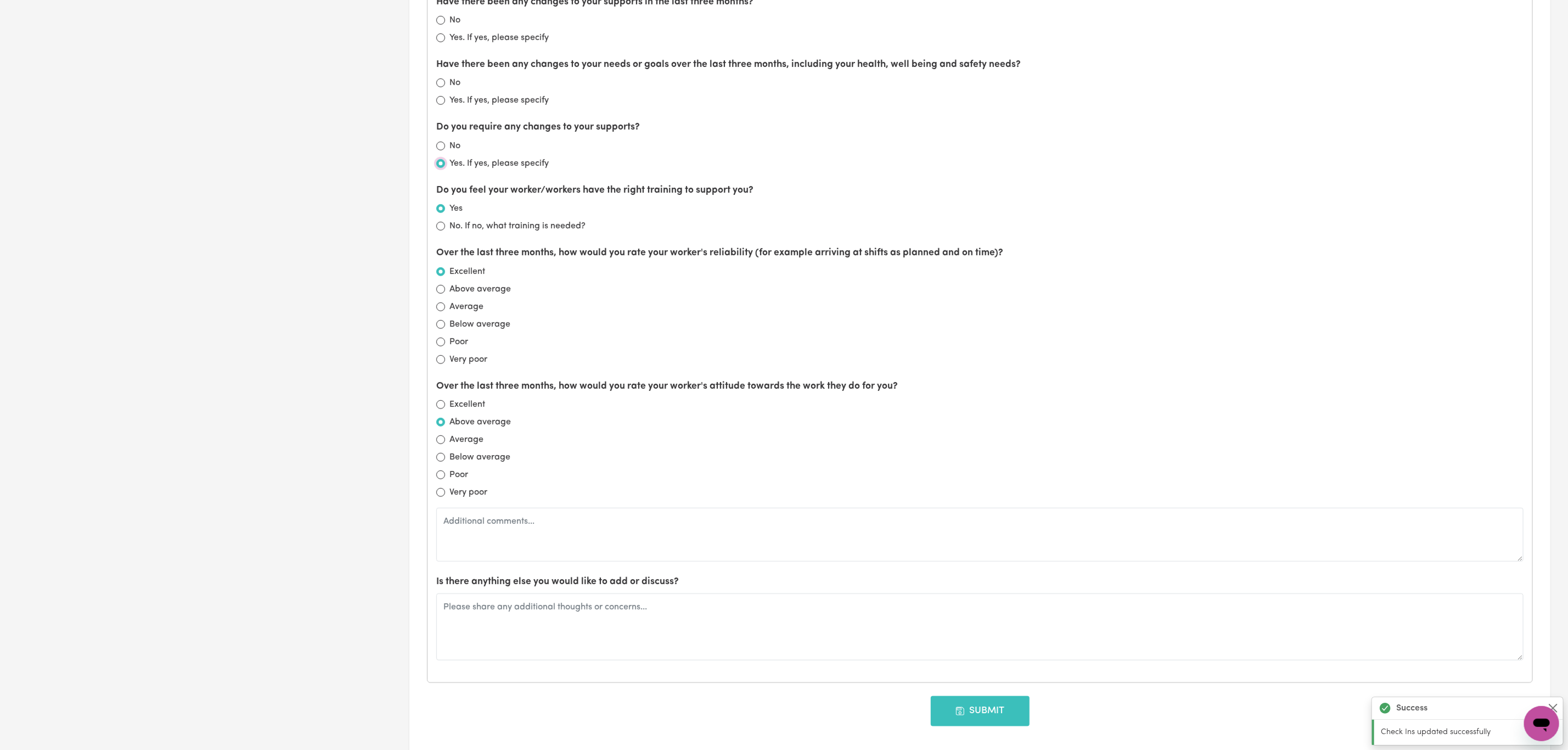
radio input "true"
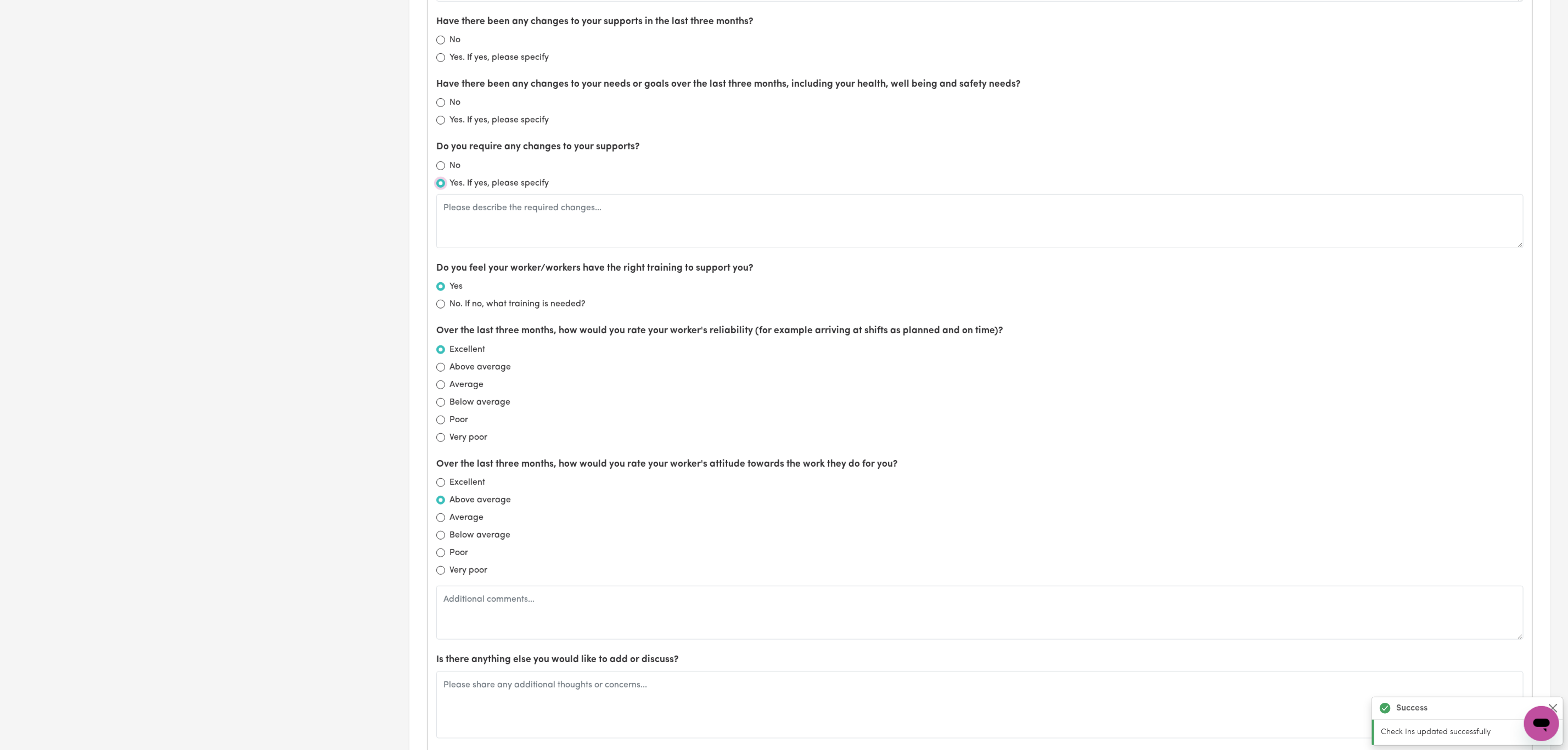
scroll to position [703, 0]
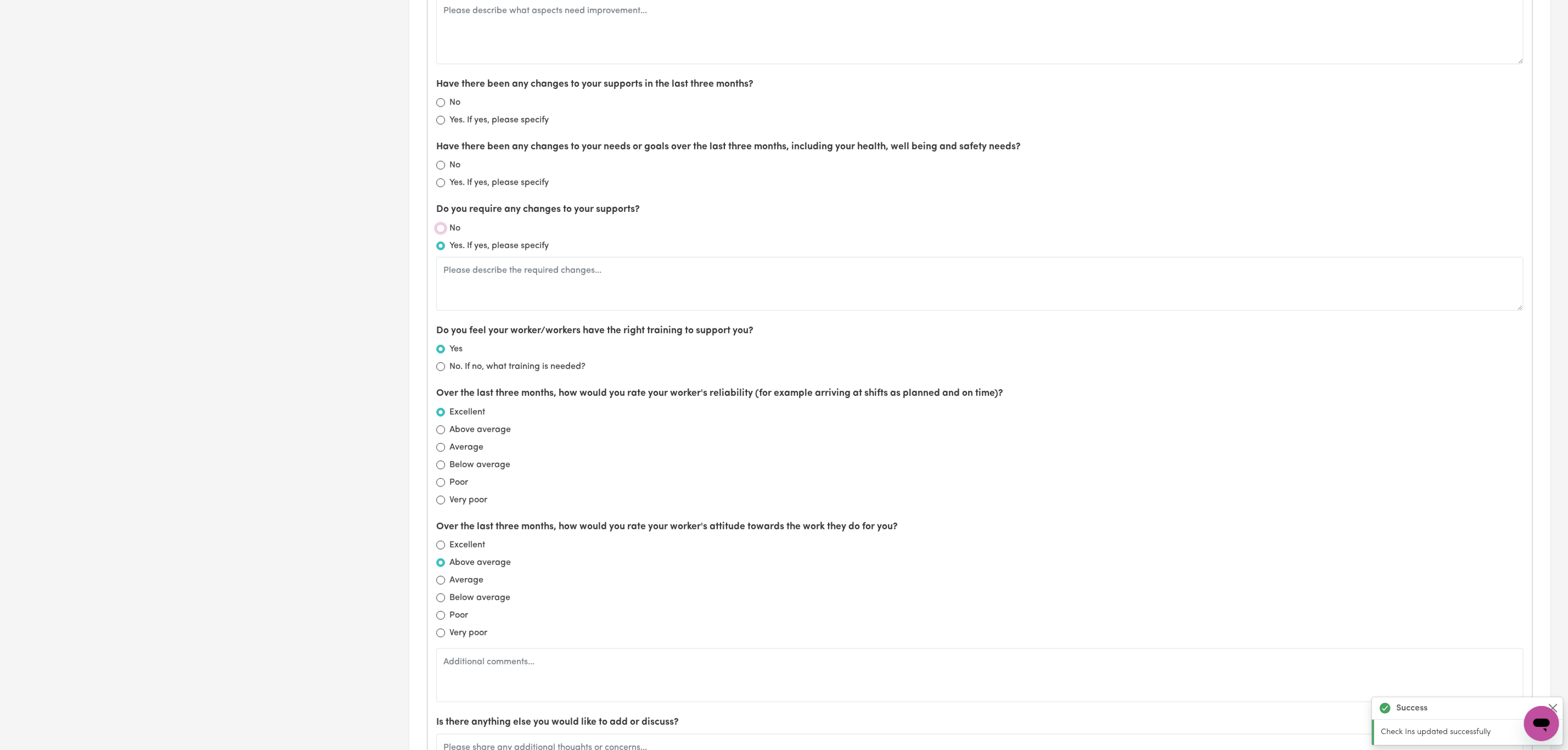
click at [441, 233] on input "No" at bounding box center [441, 228] width 9 height 9
radio input "true"
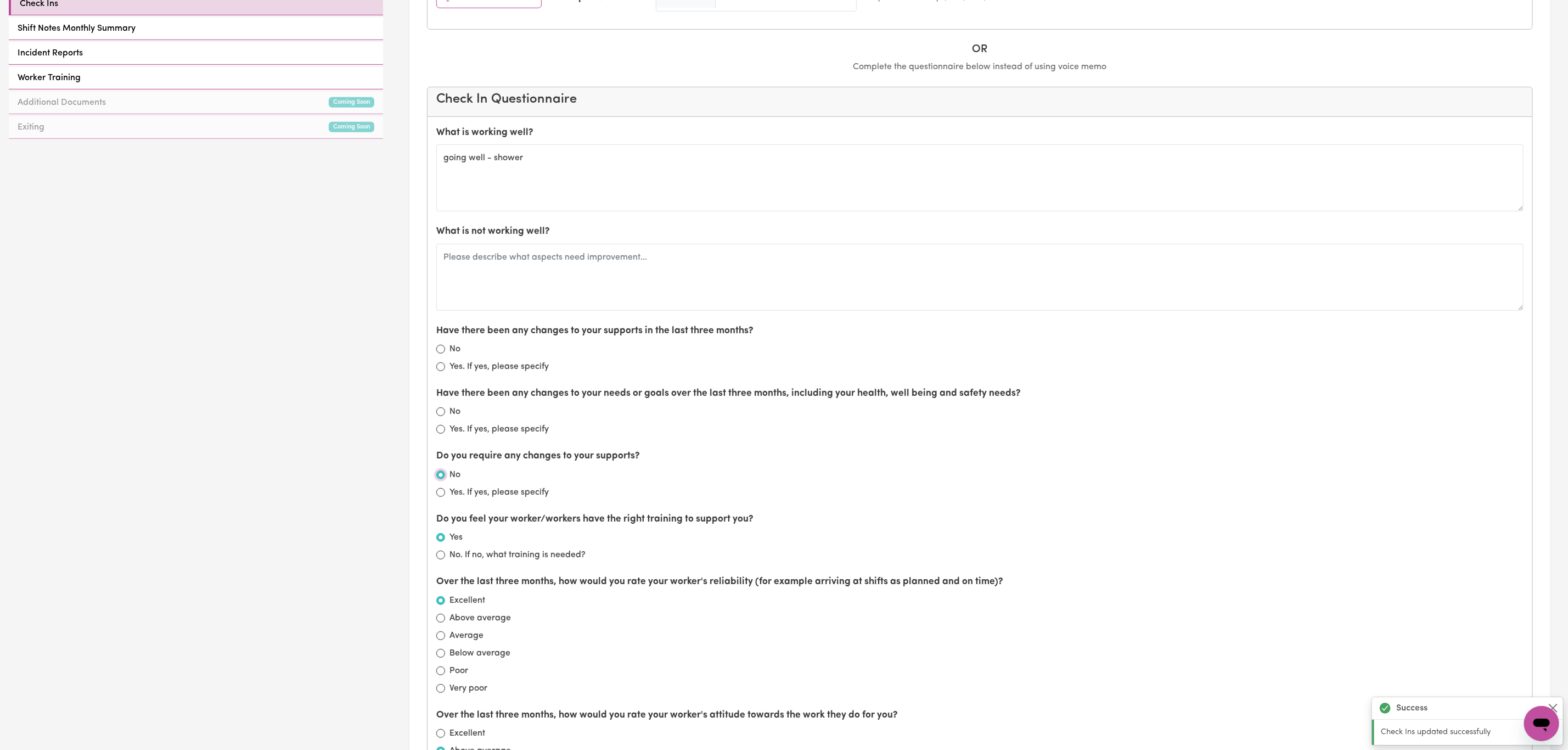
scroll to position [456, 0]
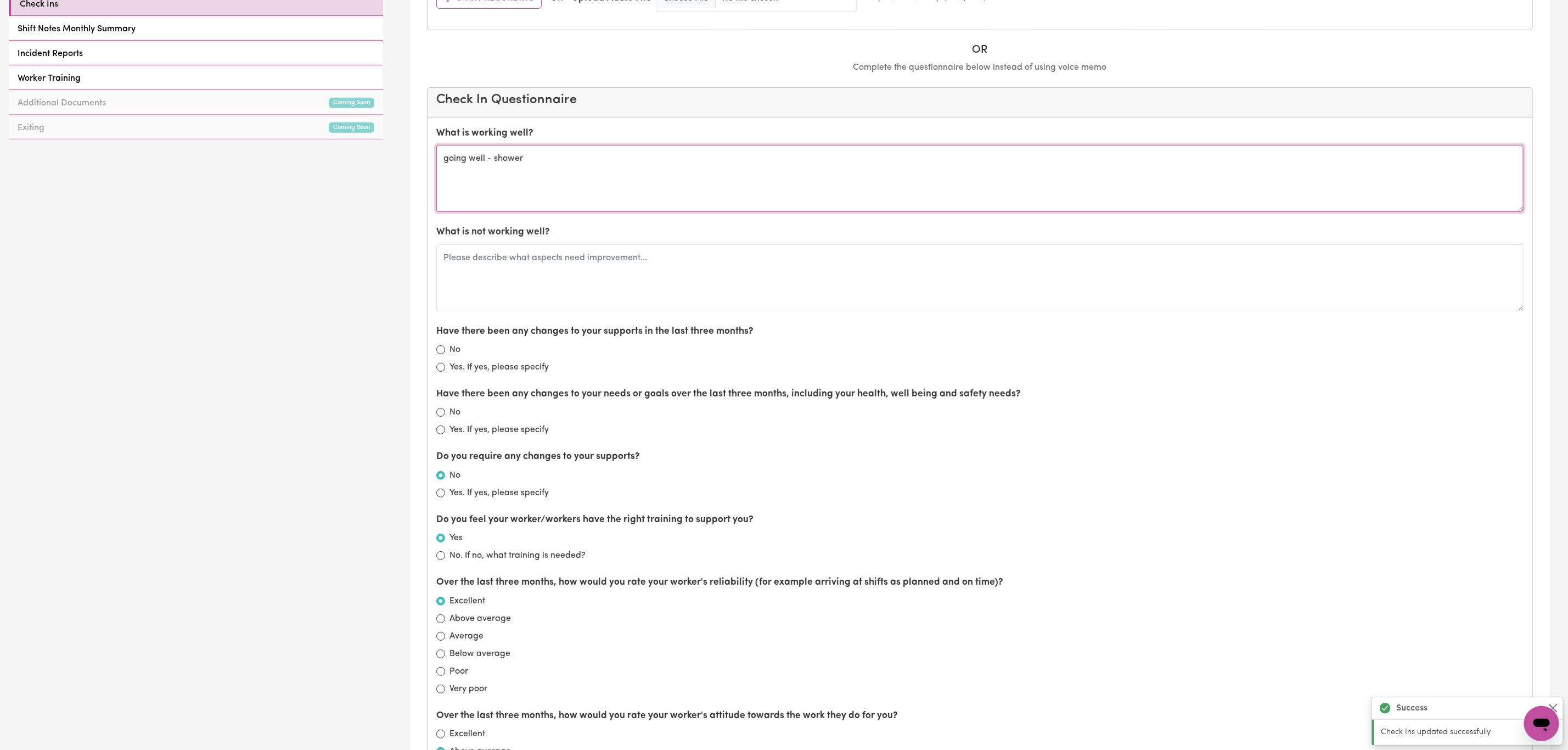
drag, startPoint x: 555, startPoint y: 169, endPoint x: 439, endPoint y: 169, distance: 116.0
click at [439, 169] on textarea "going well - shower" at bounding box center [980, 178] width 1087 height 67
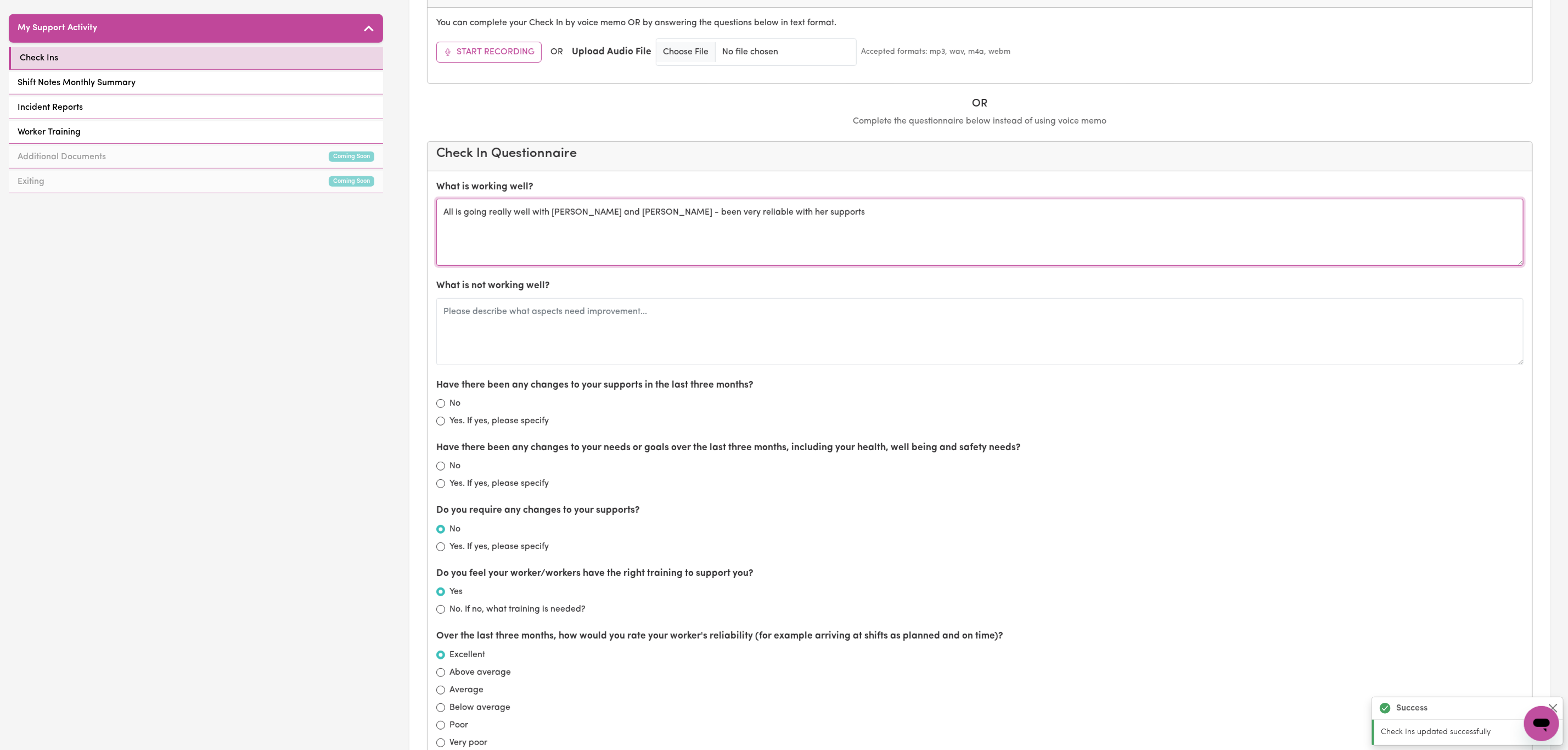
scroll to position [374, 0]
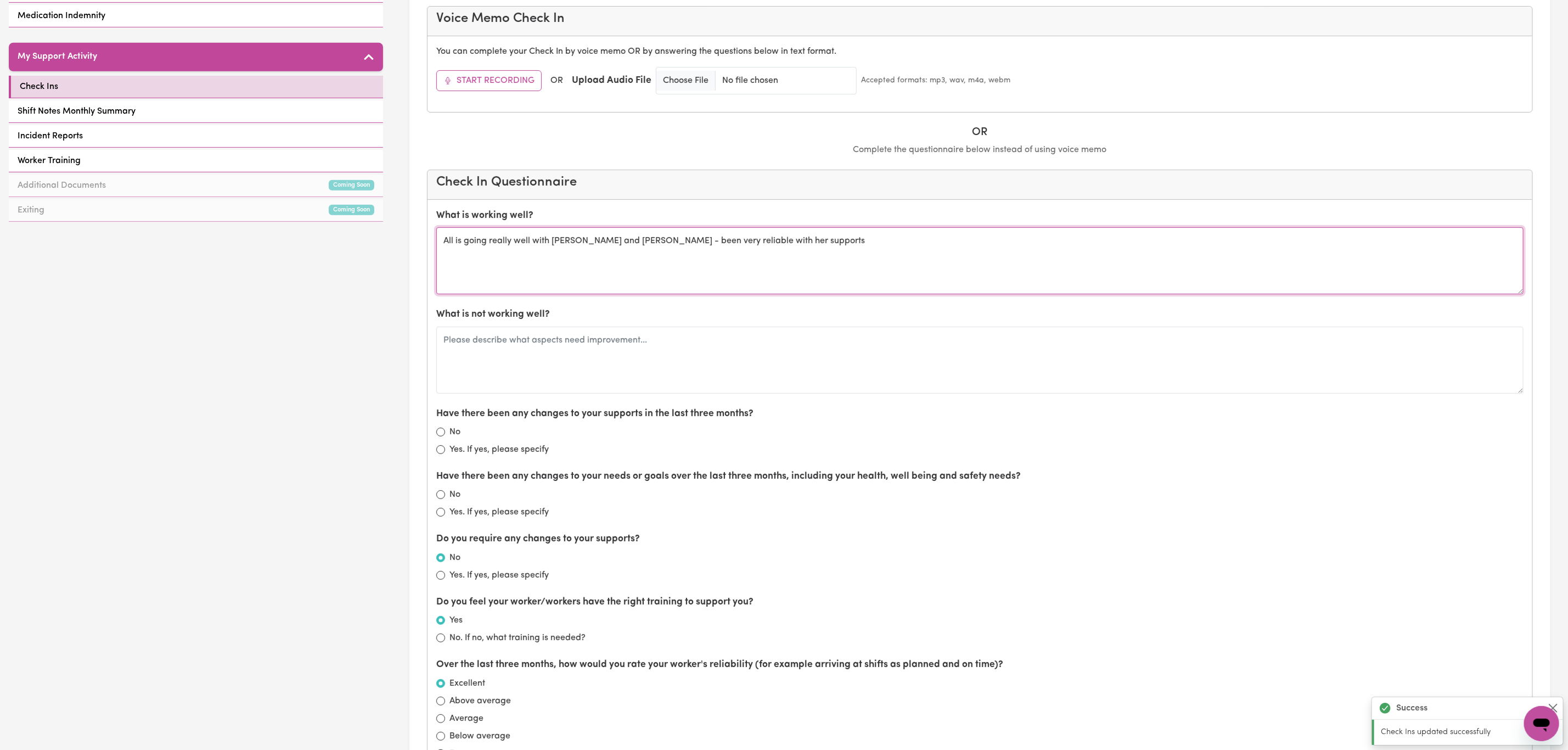
type textarea "All is going really well with [PERSON_NAME] and [PERSON_NAME] - been very relia…"
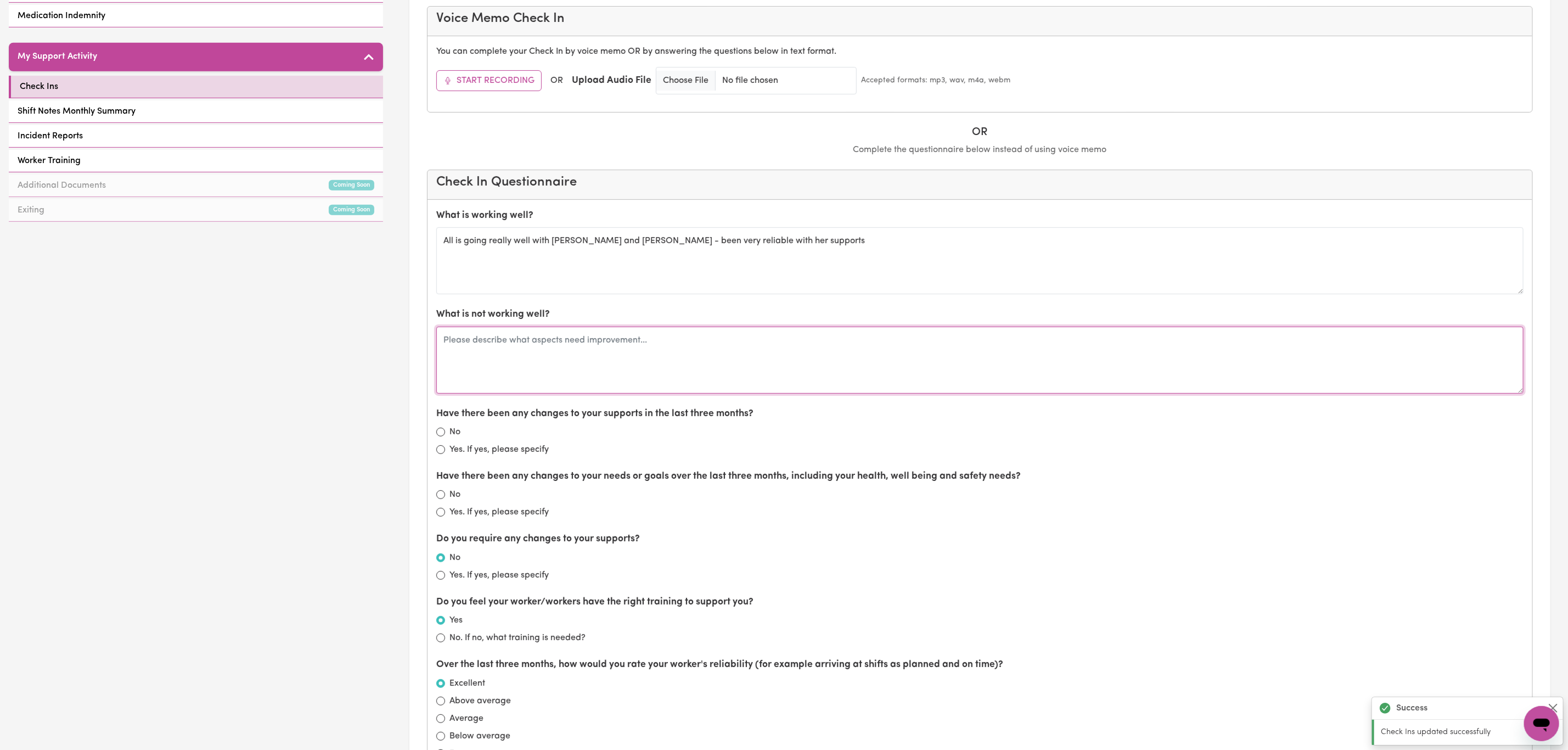
click at [523, 393] on textarea at bounding box center [980, 360] width 1087 height 67
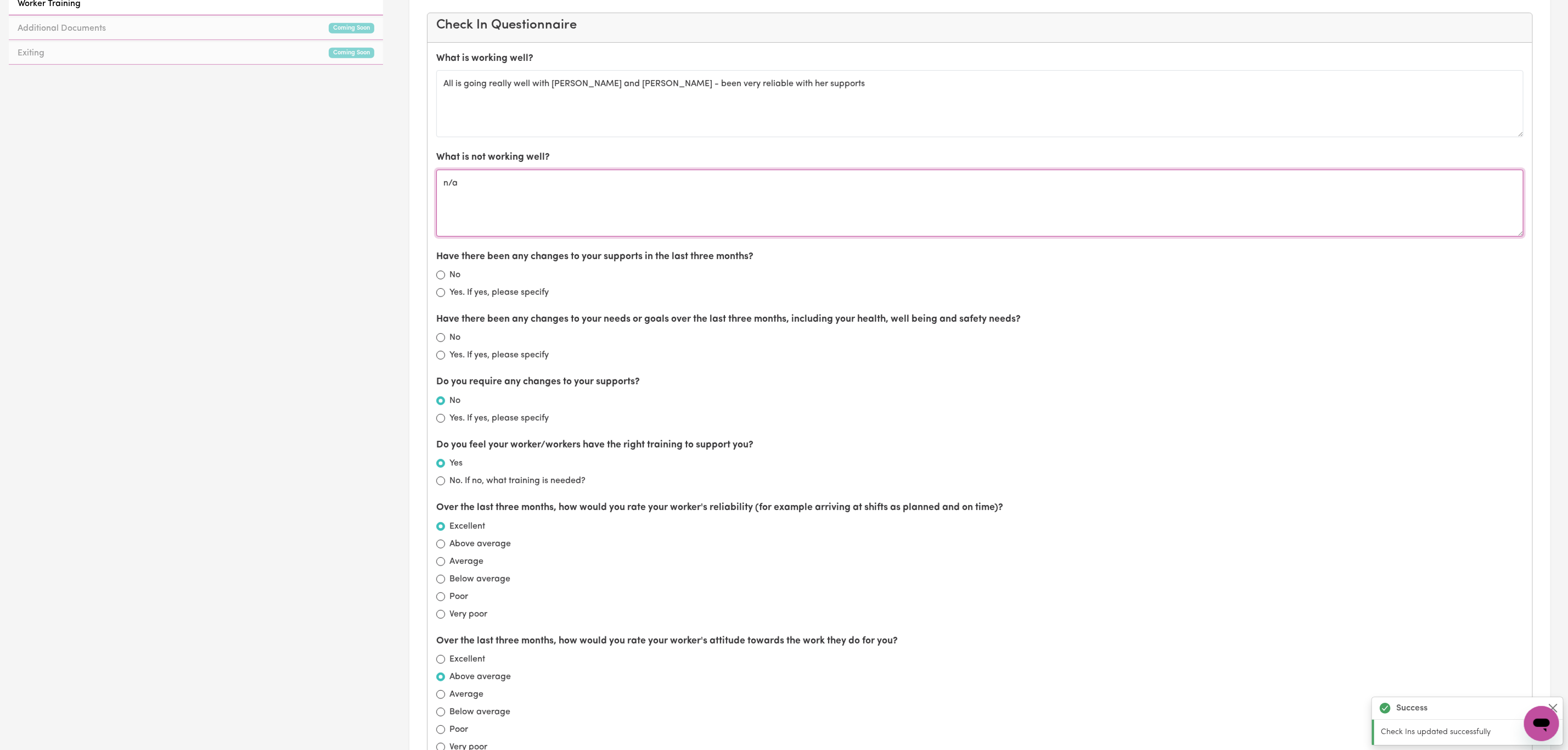
scroll to position [538, 0]
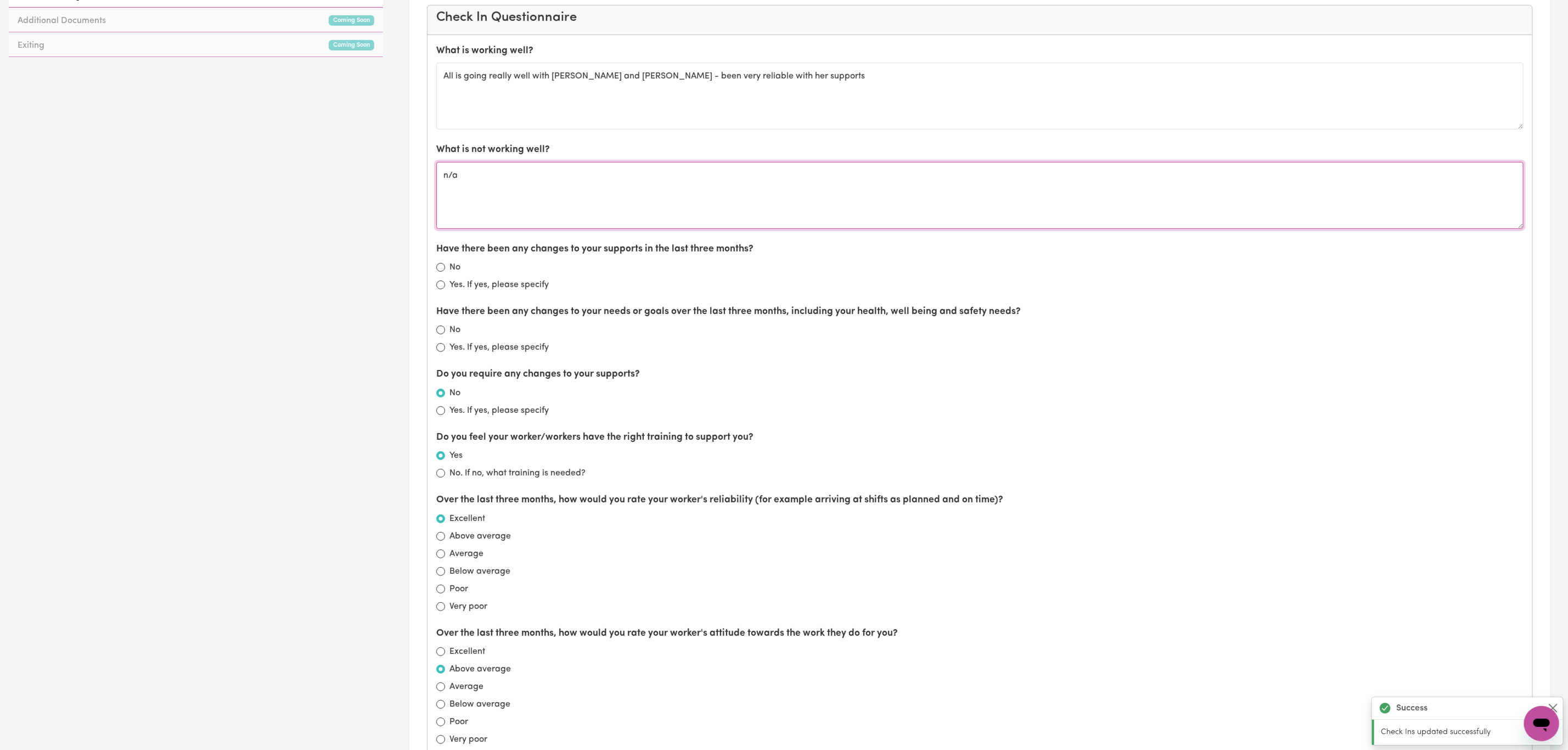
type textarea "n/a"
click at [448, 272] on div "No" at bounding box center [980, 267] width 1087 height 13
click at [439, 333] on input "No" at bounding box center [441, 330] width 9 height 9
radio input "true"
click at [442, 272] on input "No" at bounding box center [441, 267] width 9 height 9
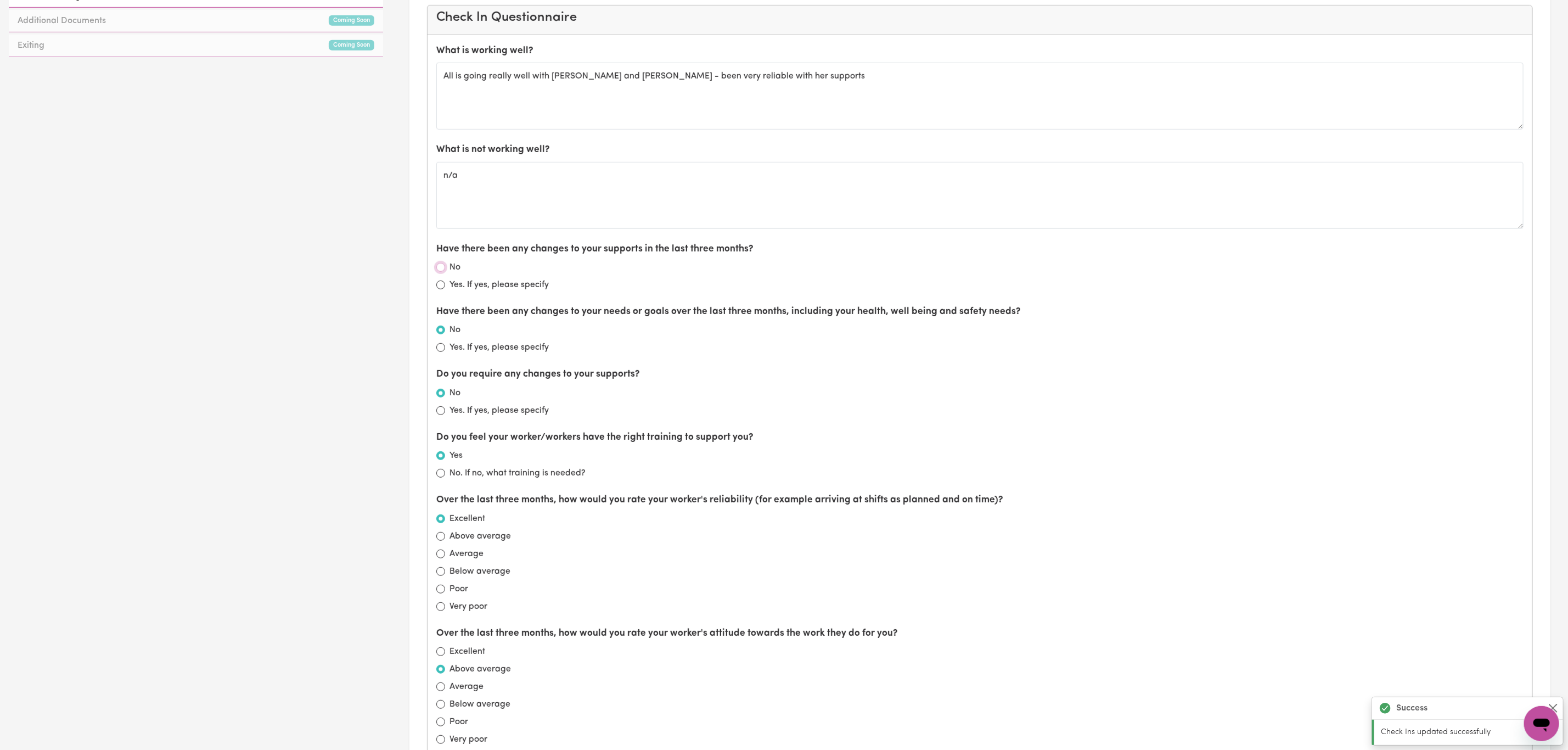
radio input "true"
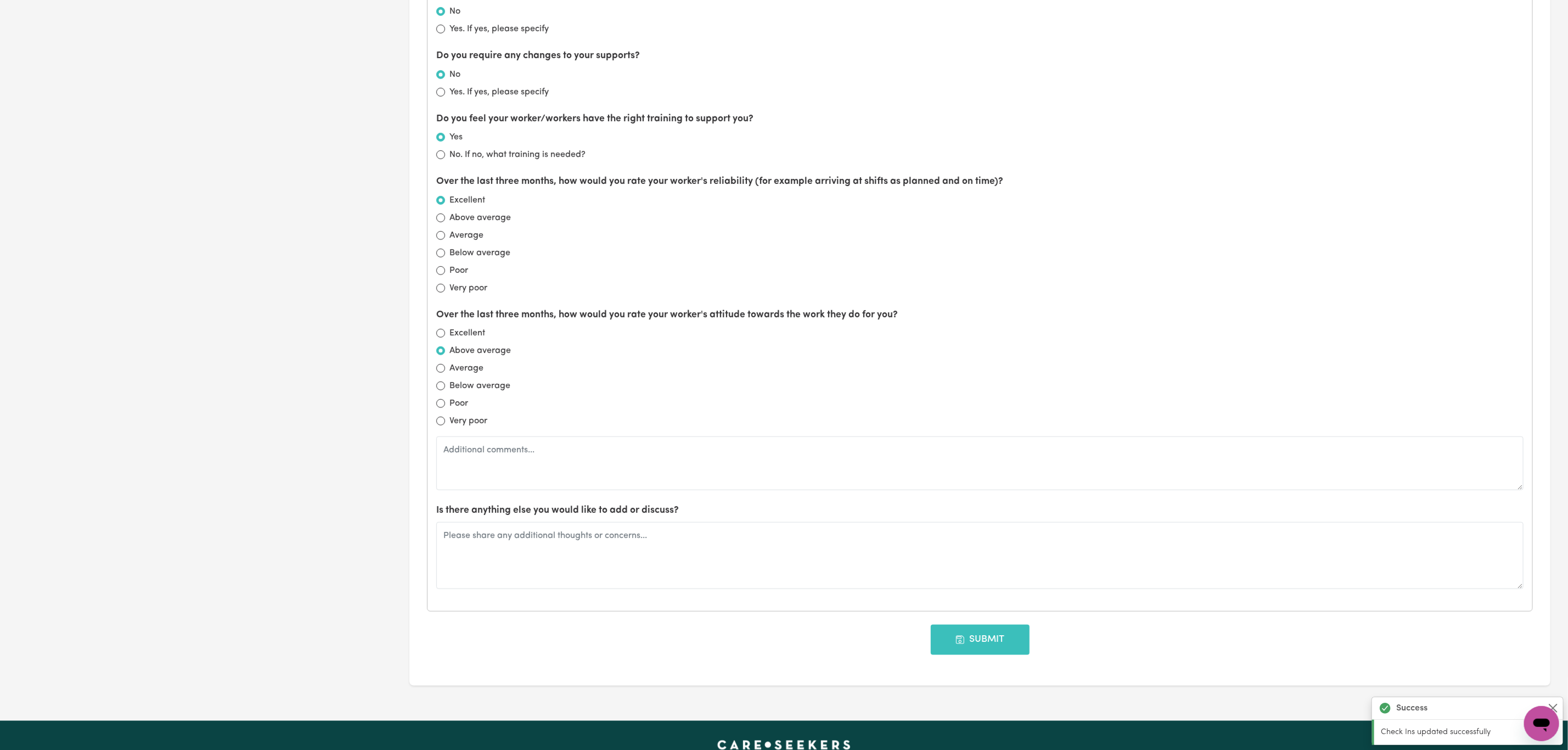
scroll to position [868, 0]
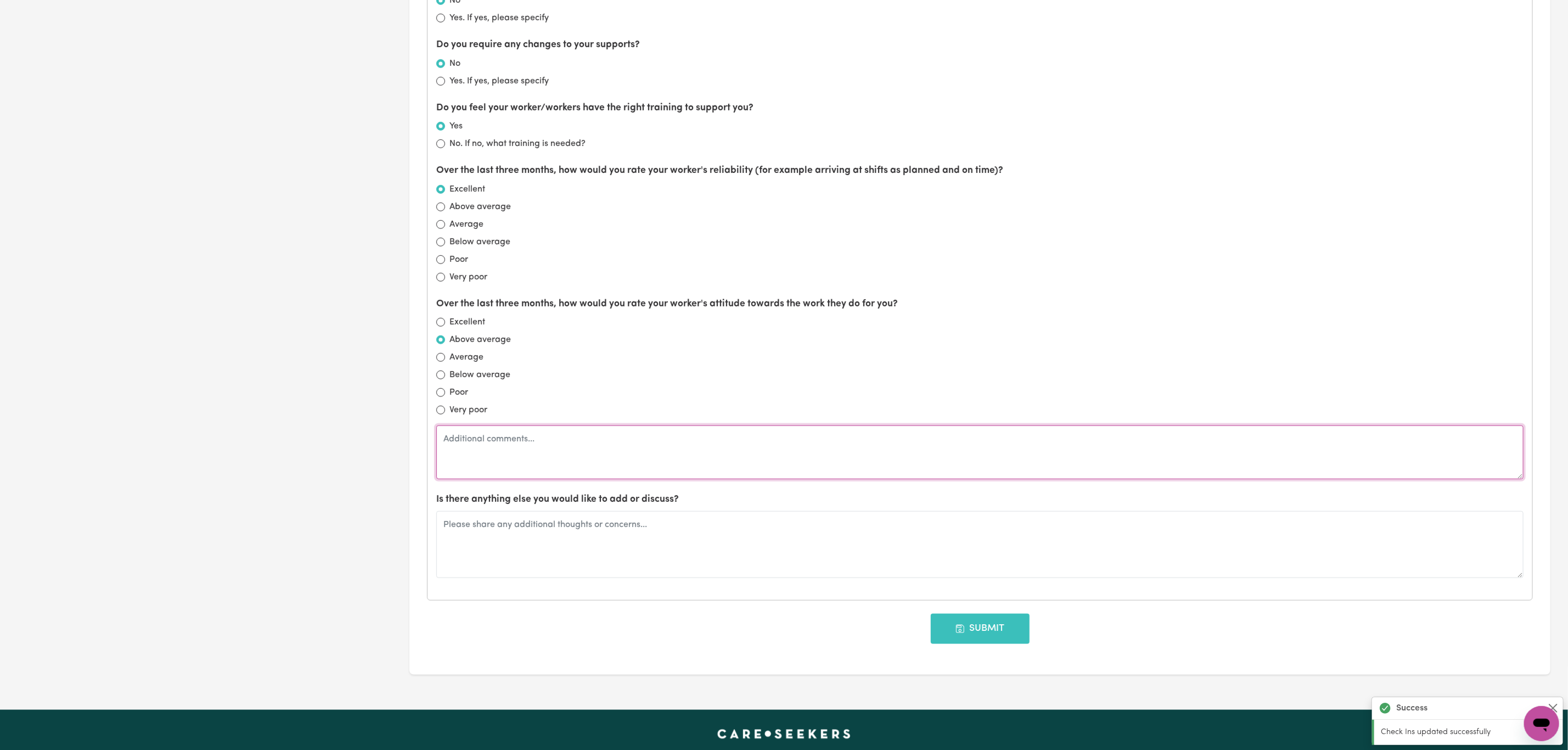
click at [523, 471] on textarea at bounding box center [980, 452] width 1087 height 54
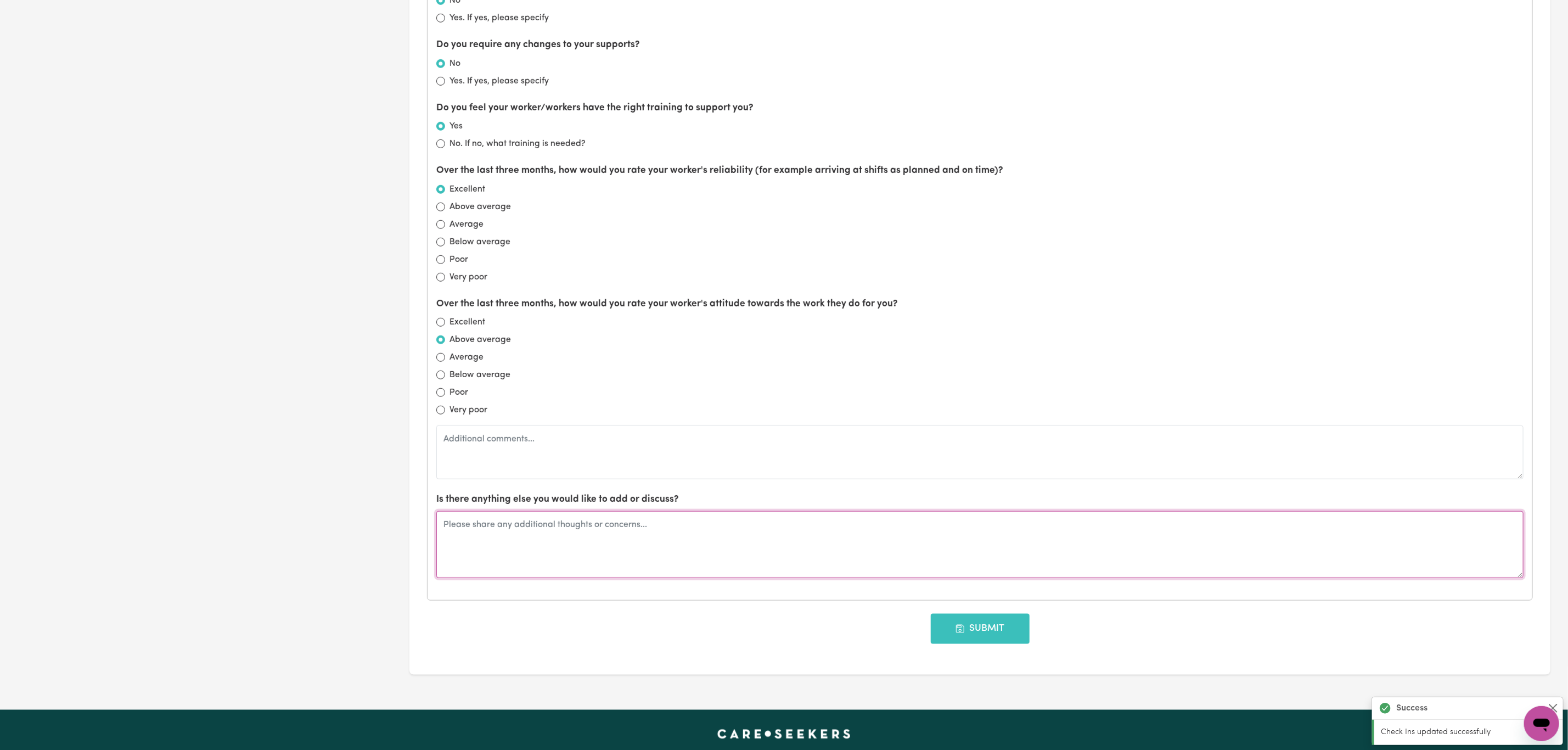
click at [547, 554] on textarea at bounding box center [980, 544] width 1087 height 67
click at [504, 552] on textarea at bounding box center [980, 544] width 1087 height 67
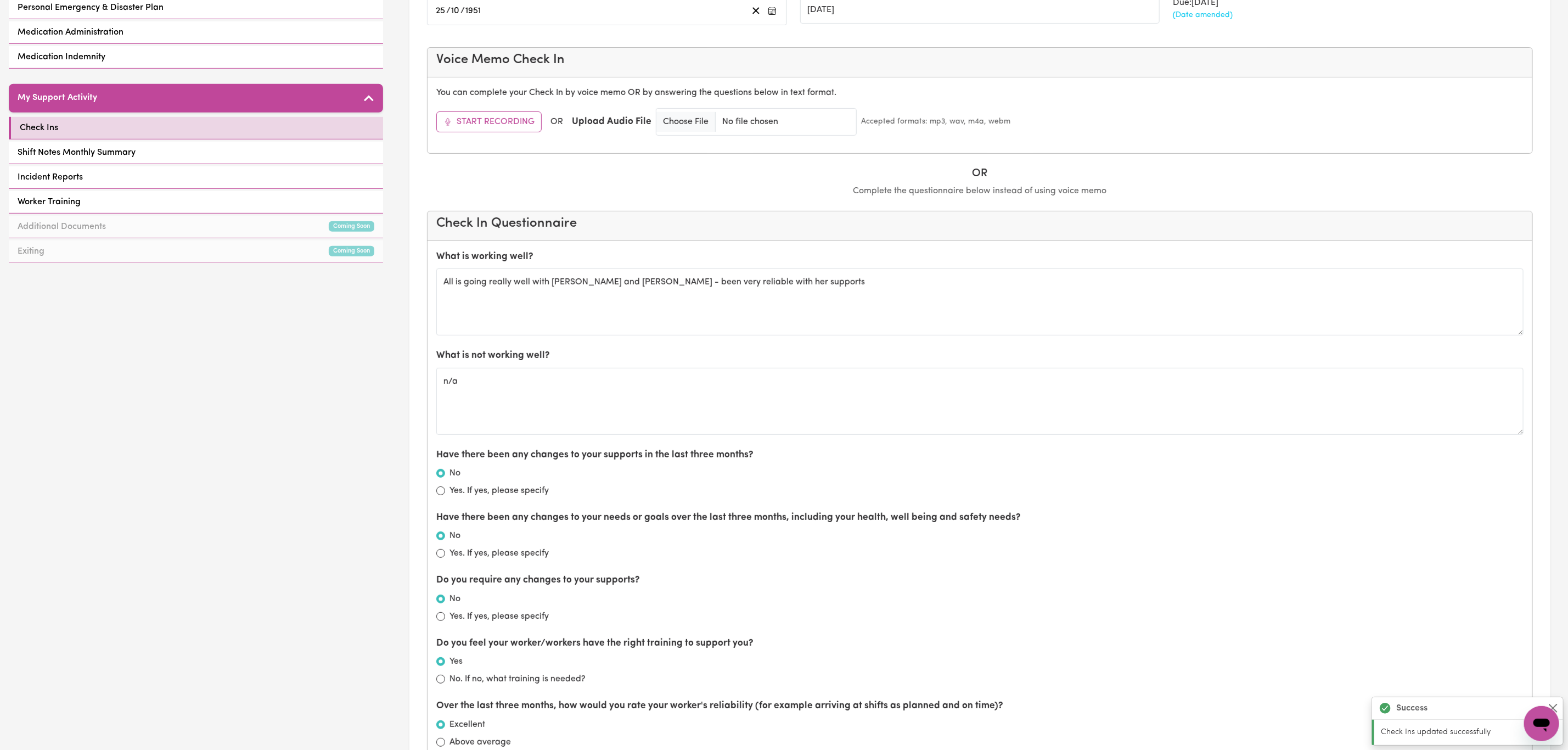
scroll to position [292, 0]
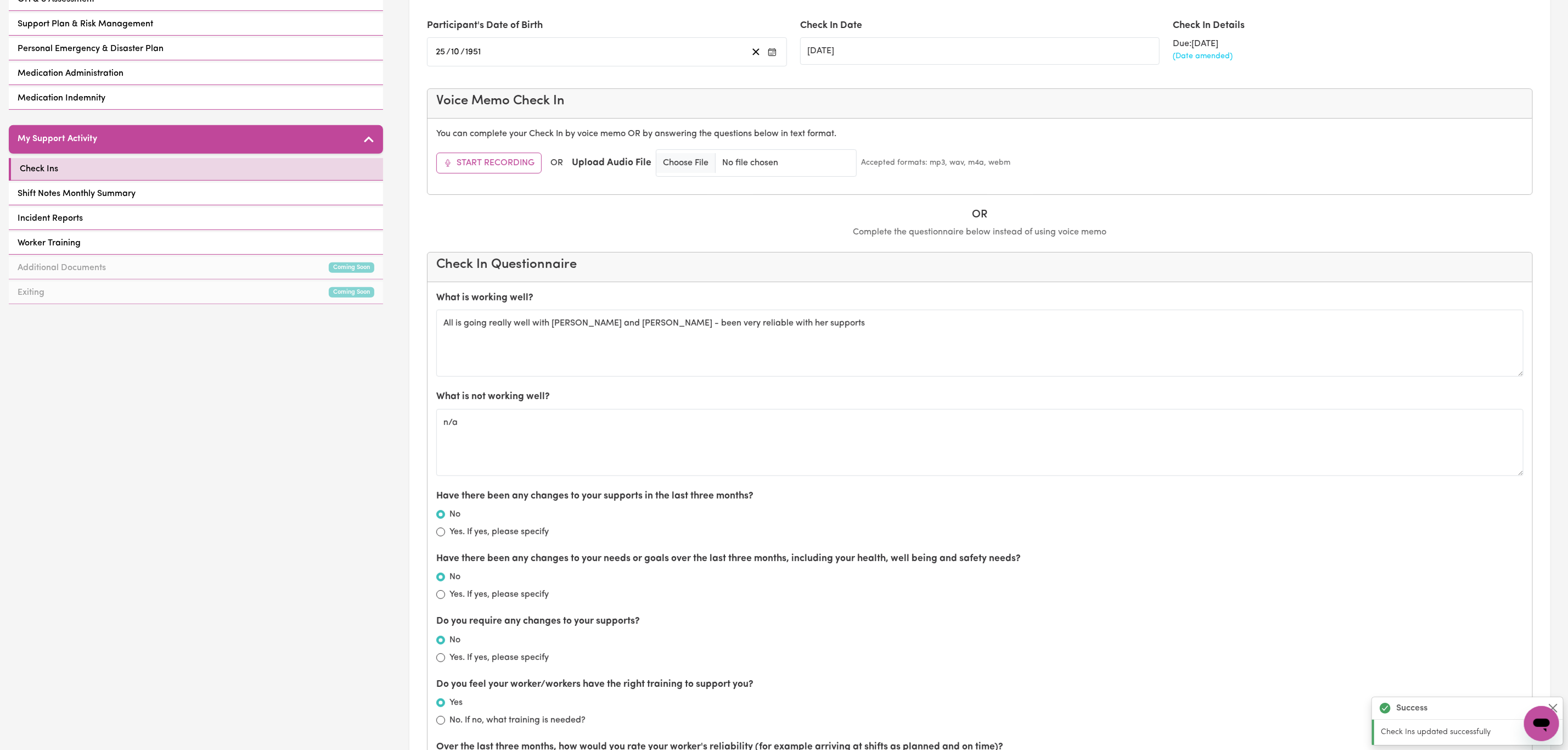
type textarea "Will be looking for an extra worker to add to their team"
drag, startPoint x: 597, startPoint y: 333, endPoint x: 573, endPoint y: 346, distance: 27.3
click at [573, 346] on textarea "All is going really well with [PERSON_NAME] and [PERSON_NAME] - been very relia…" at bounding box center [980, 342] width 1087 height 67
click at [781, 331] on textarea "All is going really well with [PERSON_NAME] and [PERSON_NAME] - been very relia…" at bounding box center [980, 342] width 1087 height 67
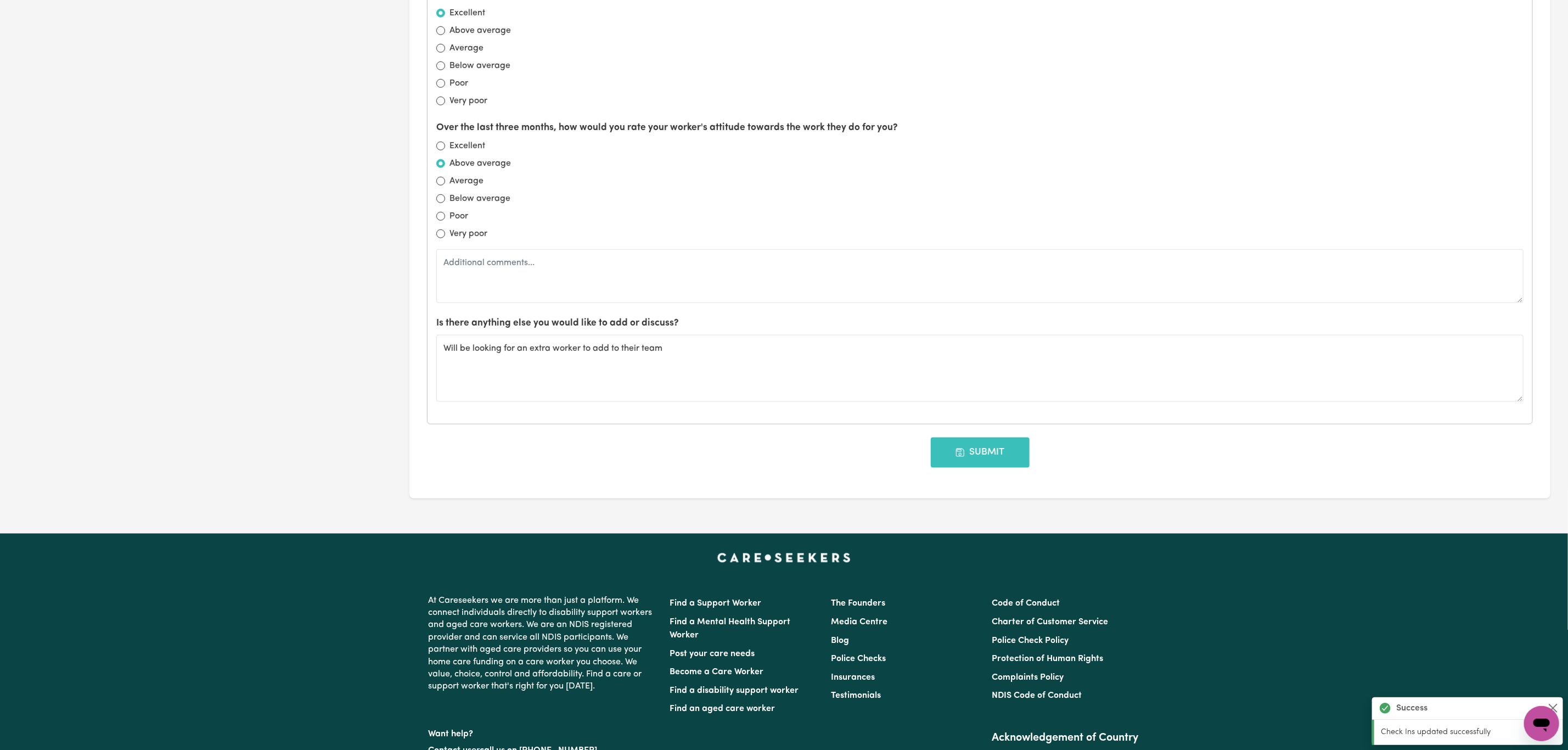
scroll to position [1070, 0]
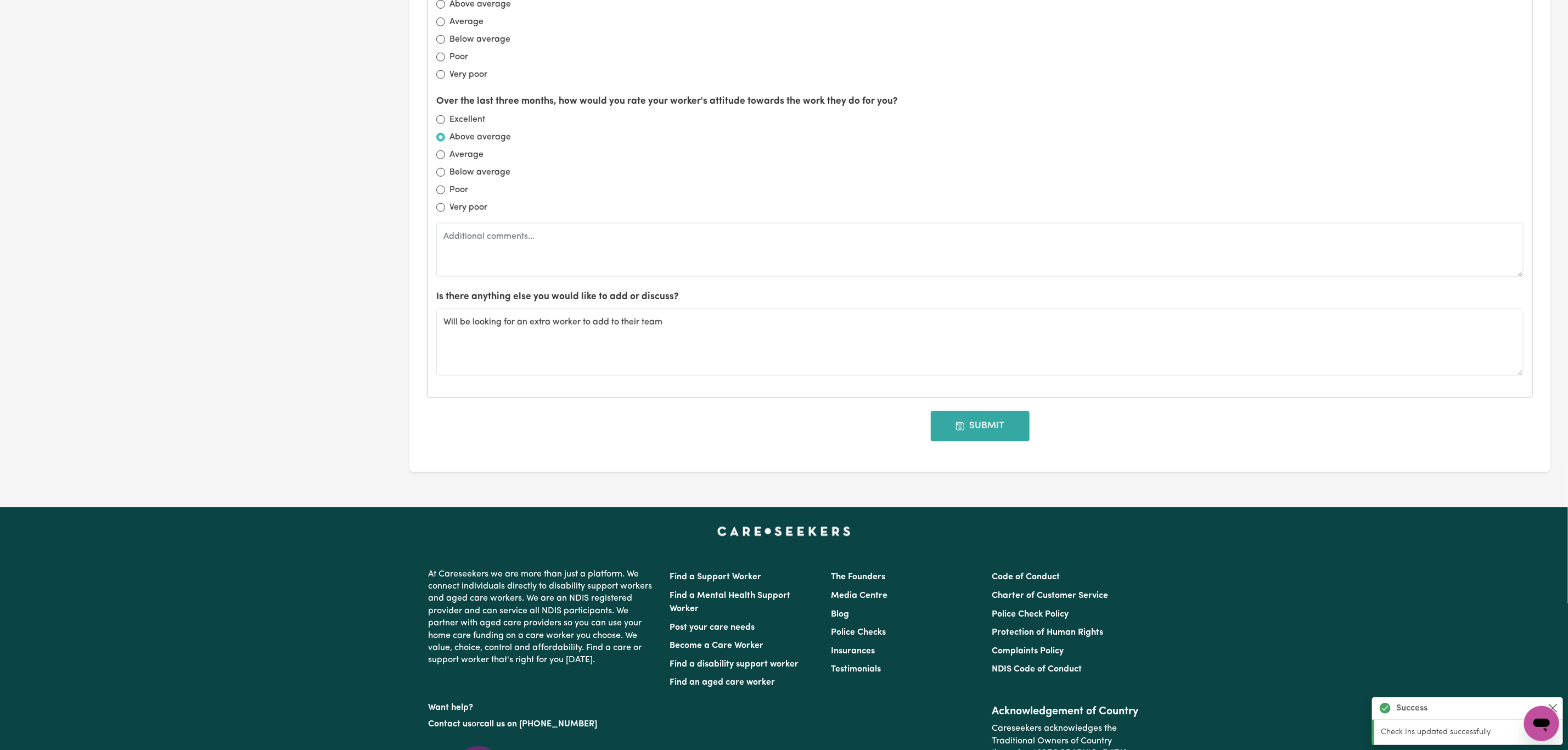
type textarea "All is going really well with [PERSON_NAME] and [PERSON_NAME] - been very relia…"
click at [959, 429] on icon "button" at bounding box center [960, 427] width 10 height 10
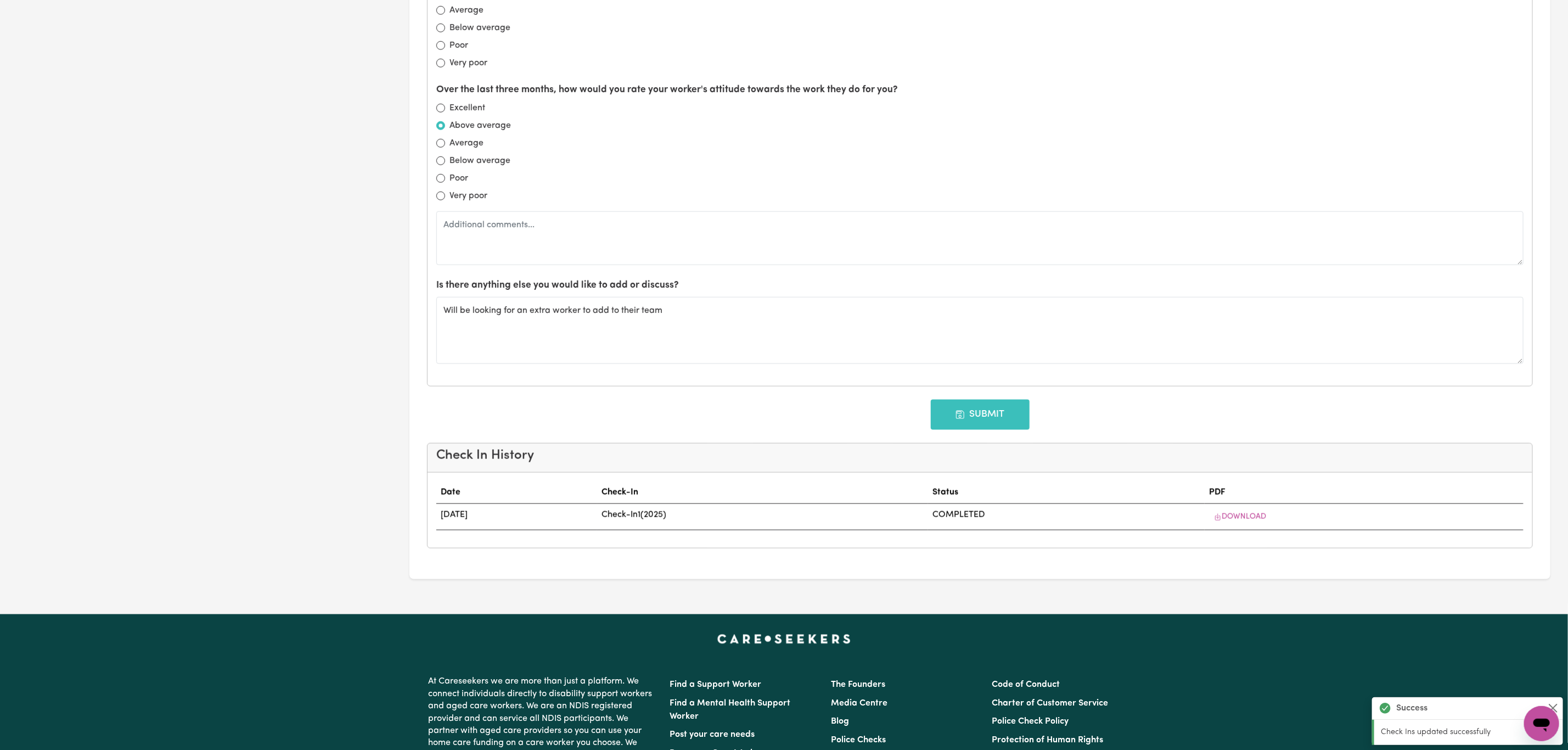
type input "[DATE]"
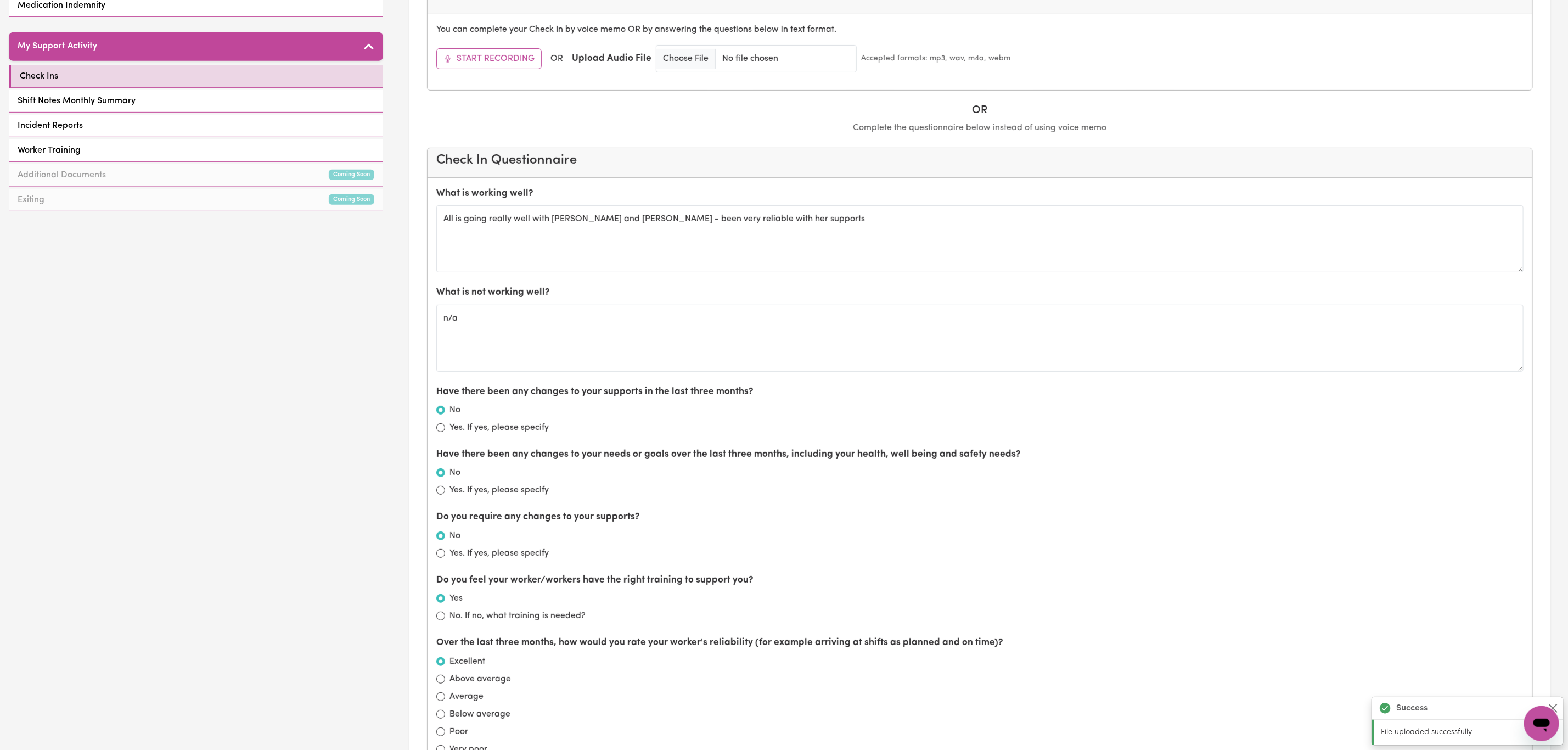
scroll to position [0, 0]
